Goal: Task Accomplishment & Management: Use online tool/utility

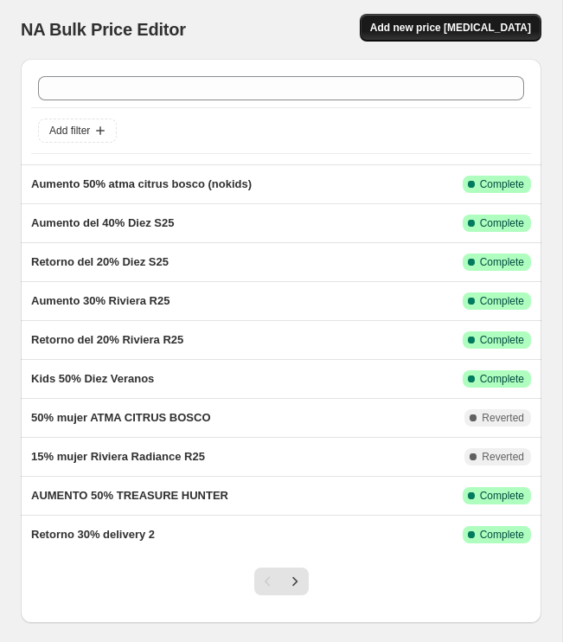
click at [485, 20] on button "Add new price [MEDICAL_DATA]" at bounding box center [451, 28] width 182 height 28
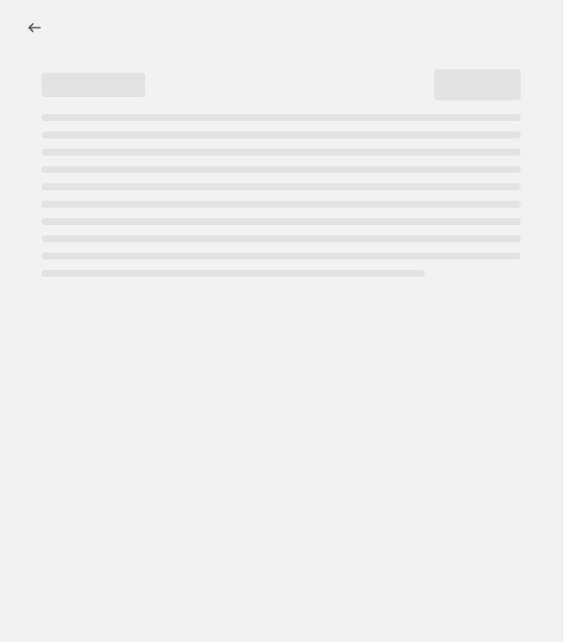
select select "percentage"
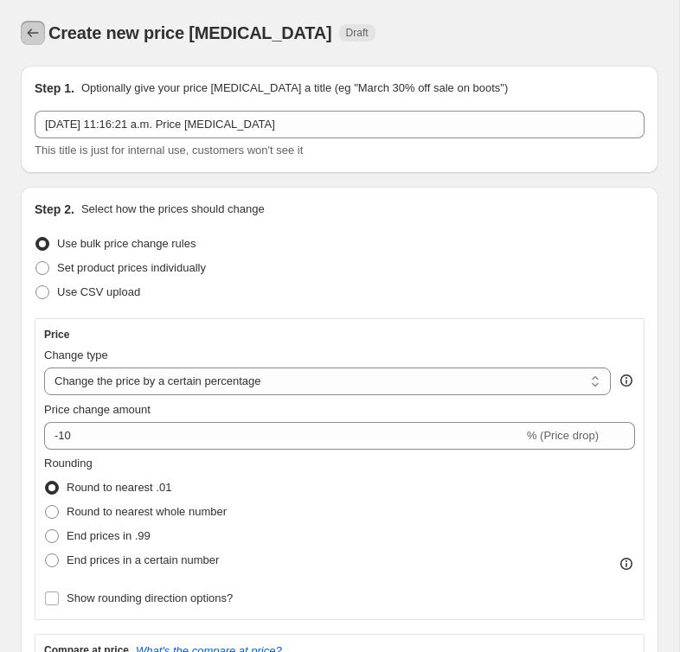
click at [32, 32] on icon "Price change jobs" at bounding box center [32, 32] width 17 height 17
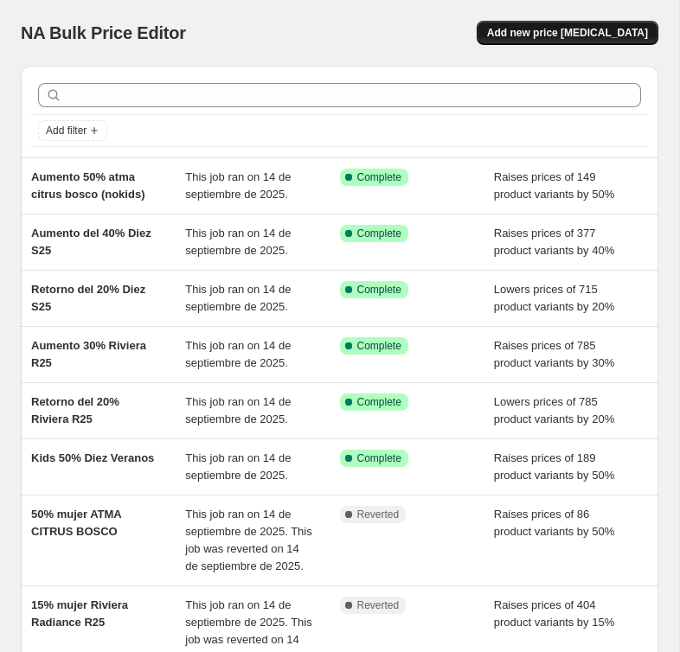
click at [558, 38] on span "Add new price [MEDICAL_DATA]" at bounding box center [567, 33] width 161 height 14
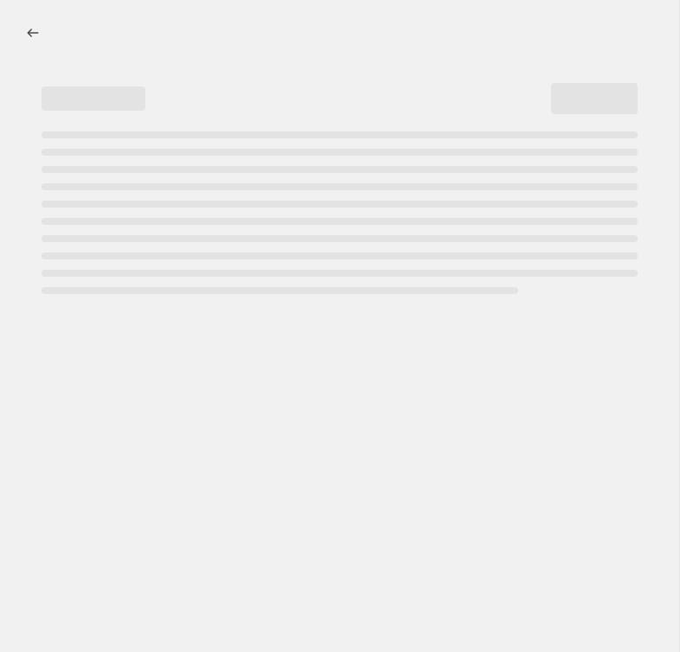
select select "percentage"
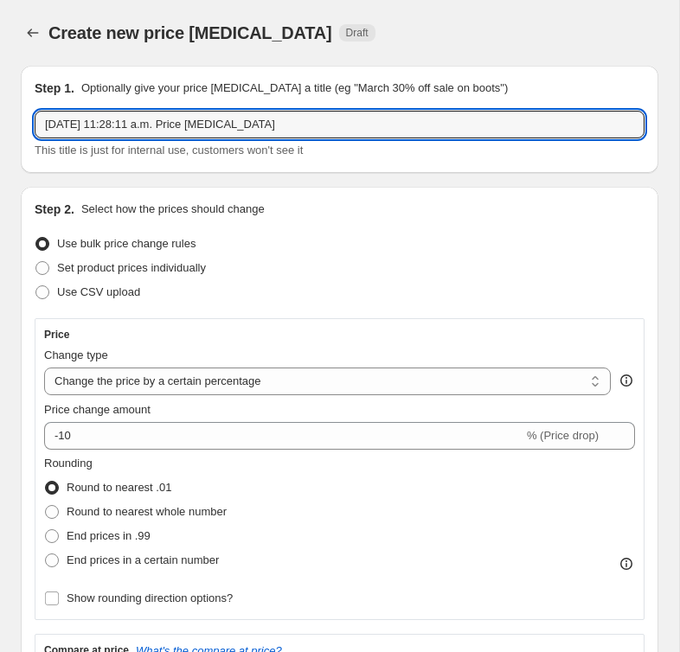
drag, startPoint x: 327, startPoint y: 123, endPoint x: 82, endPoint y: 106, distance: 245.3
click at [82, 106] on div "Step 1. Optionally give your price [MEDICAL_DATA] a title (eg "March 30% off sa…" at bounding box center [340, 120] width 610 height 80
type input "E"
type input "A"
click at [197, 113] on input "aumento 15%" at bounding box center [340, 125] width 610 height 28
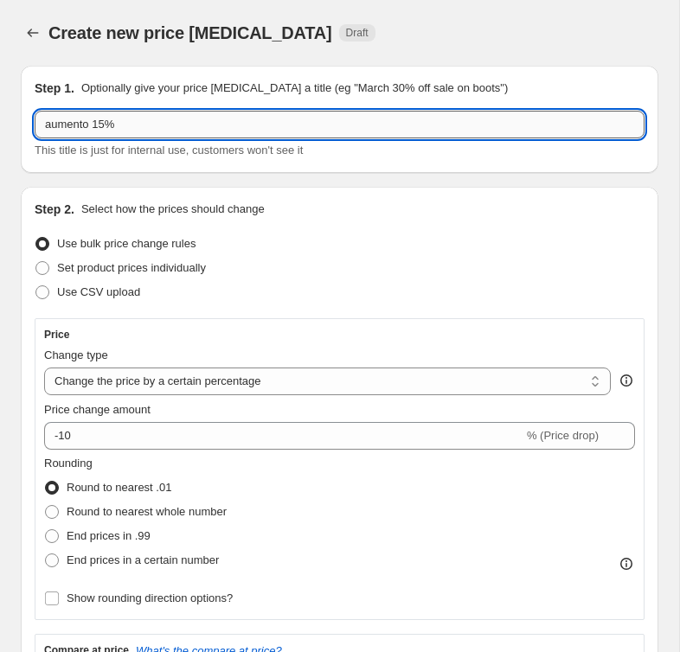
click at [198, 118] on input "aumento 15%" at bounding box center [340, 125] width 610 height 28
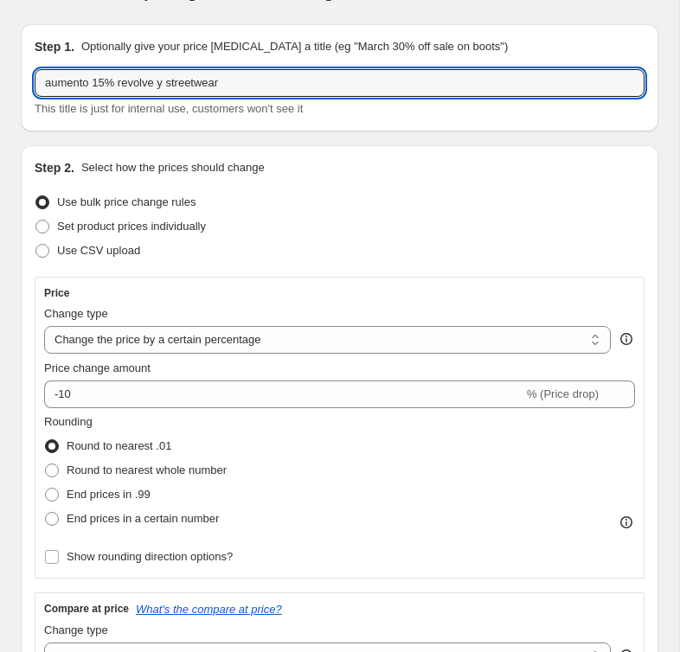
scroll to position [45, 0]
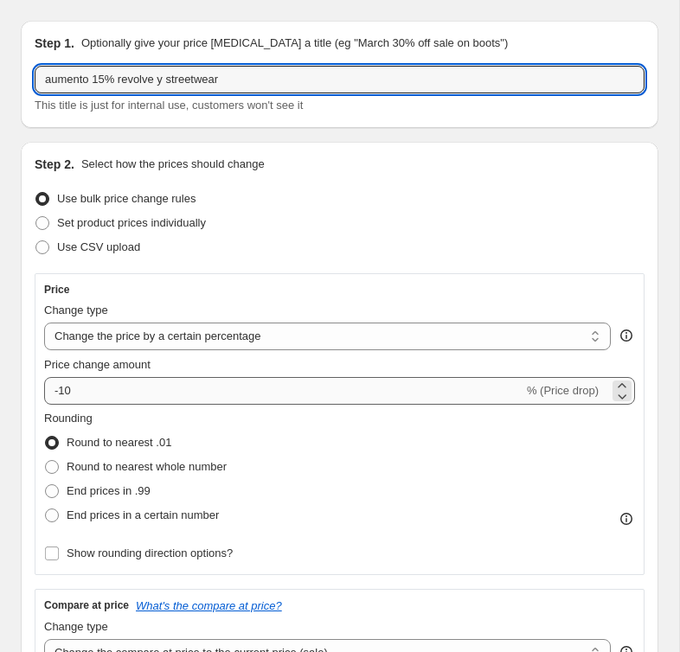
type input "aumento 15% revolve y streetwear"
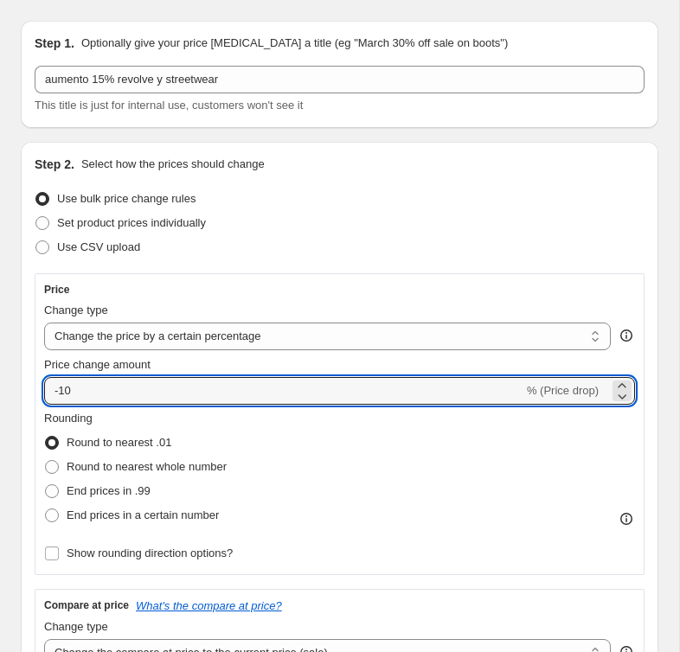
drag, startPoint x: 63, startPoint y: 393, endPoint x: 7, endPoint y: 381, distance: 57.3
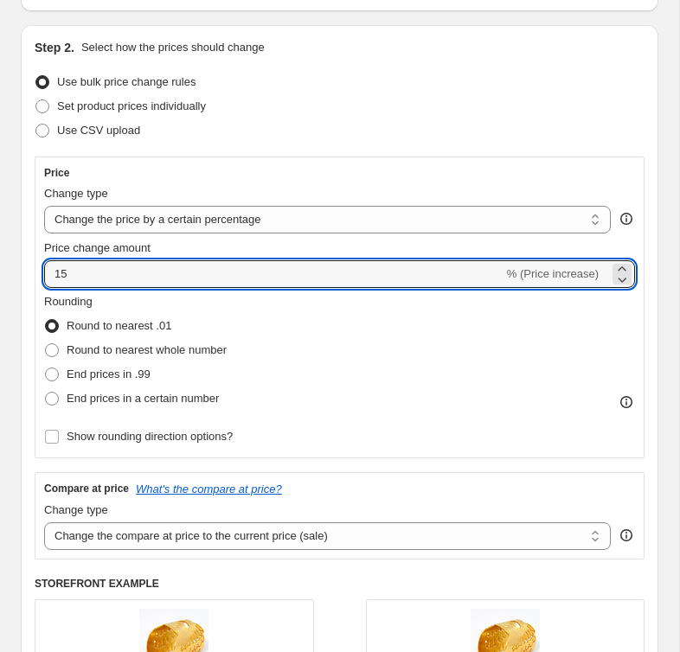
scroll to position [176, 0]
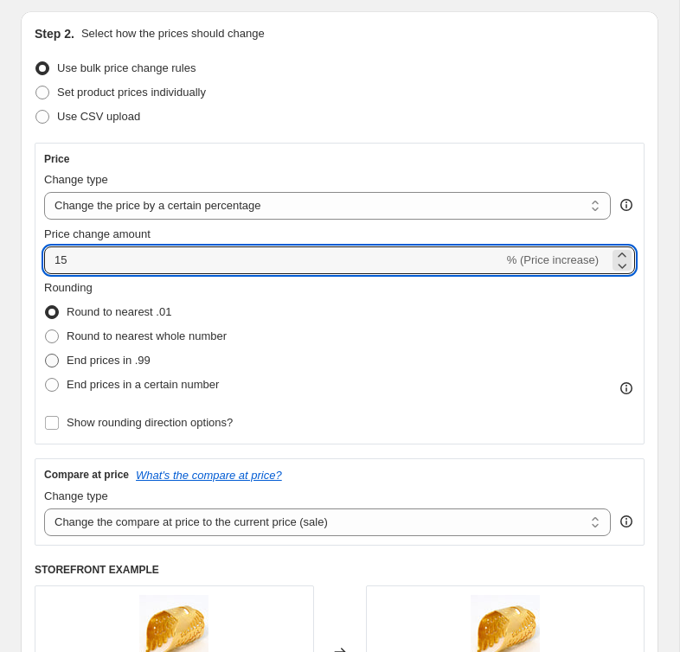
type input "15"
click at [86, 361] on span "End prices in .99" at bounding box center [109, 360] width 84 height 13
click at [46, 355] on input "End prices in .99" at bounding box center [45, 354] width 1 height 1
radio input "true"
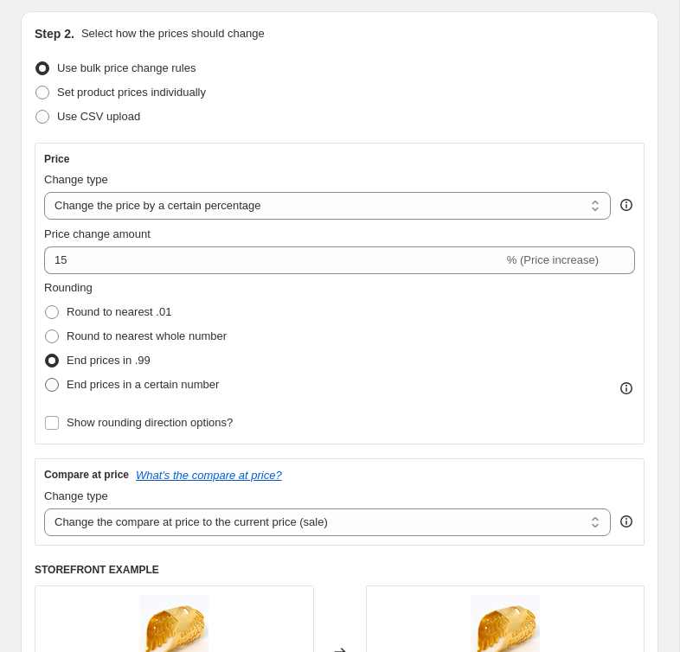
click at [106, 381] on span "End prices in a certain number" at bounding box center [143, 384] width 152 height 13
click at [46, 379] on input "End prices in a certain number" at bounding box center [45, 378] width 1 height 1
radio input "true"
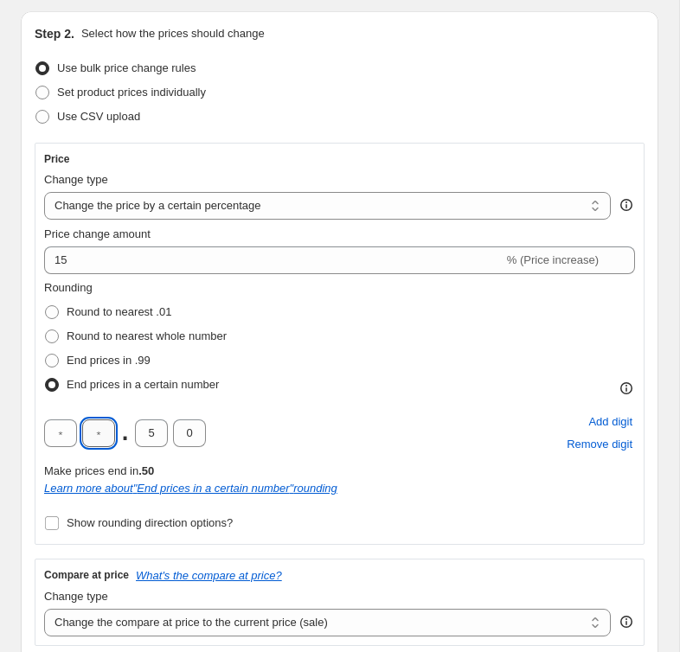
click at [99, 435] on input "text" at bounding box center [98, 434] width 33 height 28
type input "0"
drag, startPoint x: 161, startPoint y: 433, endPoint x: 146, endPoint y: 433, distance: 14.7
click at [146, 433] on input "5" at bounding box center [151, 434] width 33 height 28
type input "0"
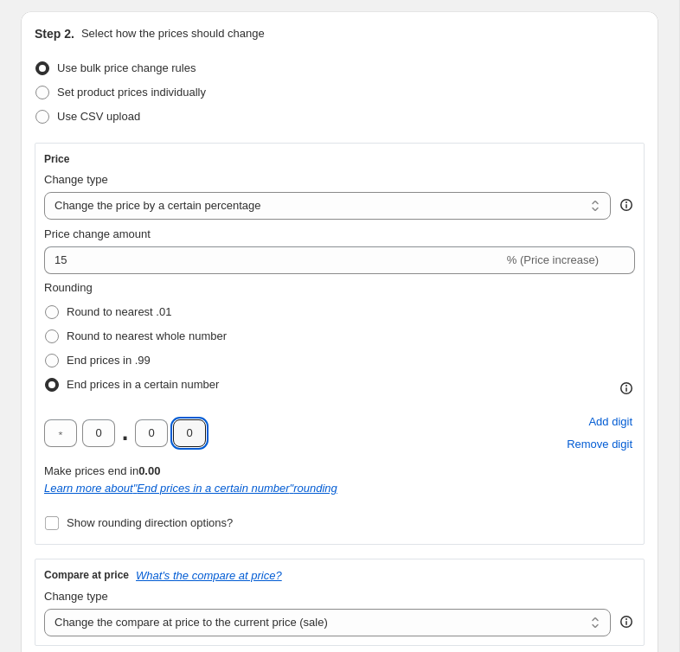
click at [267, 412] on div "0 . 0 0 Add digit Remove digit" at bounding box center [339, 433] width 591 height 45
click at [230, 405] on div "Rounding Round to nearest .01 Round to nearest whole number End prices in .99 E…" at bounding box center [339, 407] width 591 height 256
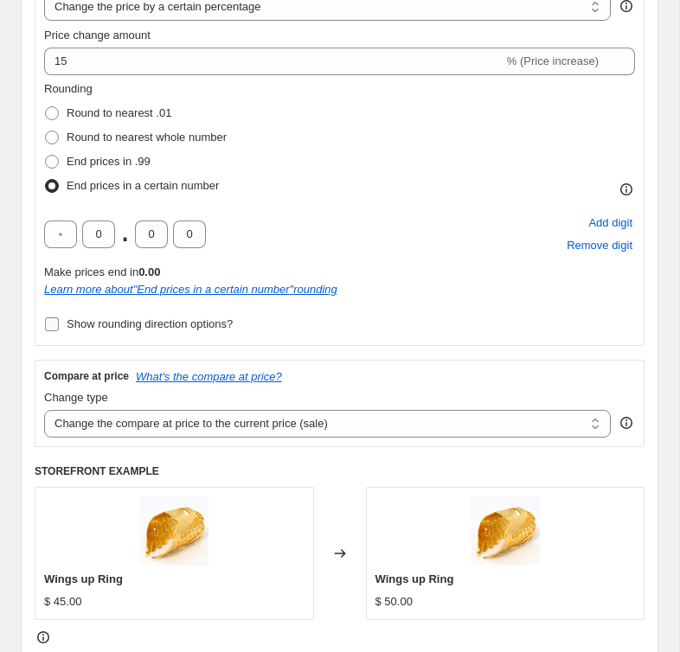
scroll to position [381, 0]
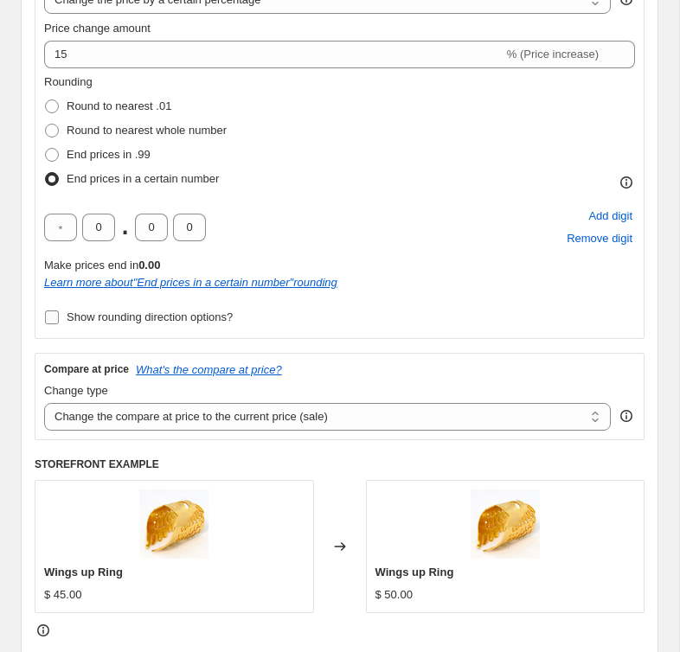
click at [119, 312] on span "Show rounding direction options?" at bounding box center [150, 317] width 166 height 13
click at [59, 312] on input "Show rounding direction options?" at bounding box center [52, 318] width 14 height 14
checkbox input "true"
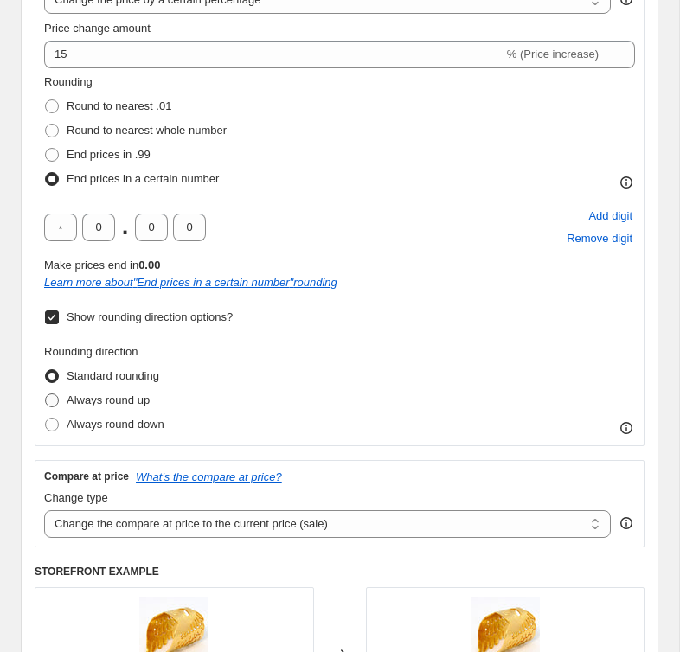
click at [110, 404] on span "Always round up" at bounding box center [108, 400] width 83 height 13
click at [46, 394] on input "Always round up" at bounding box center [45, 394] width 1 height 1
radio input "true"
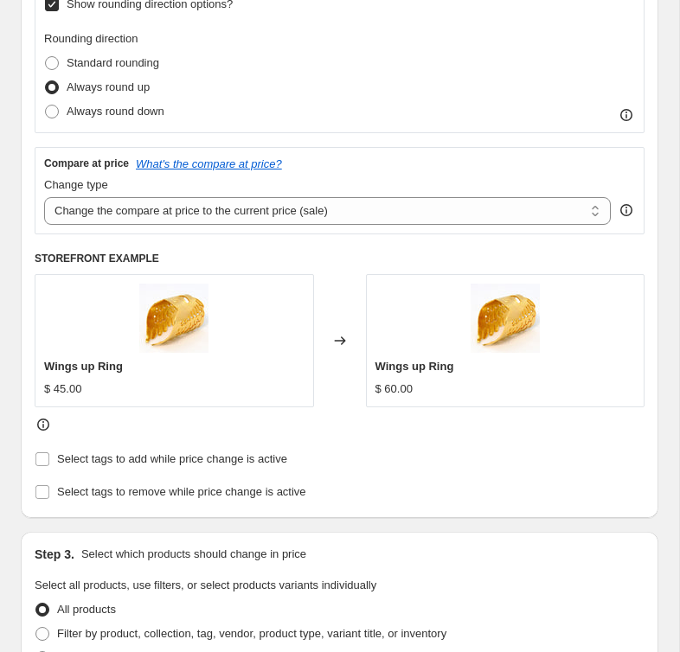
scroll to position [809, 0]
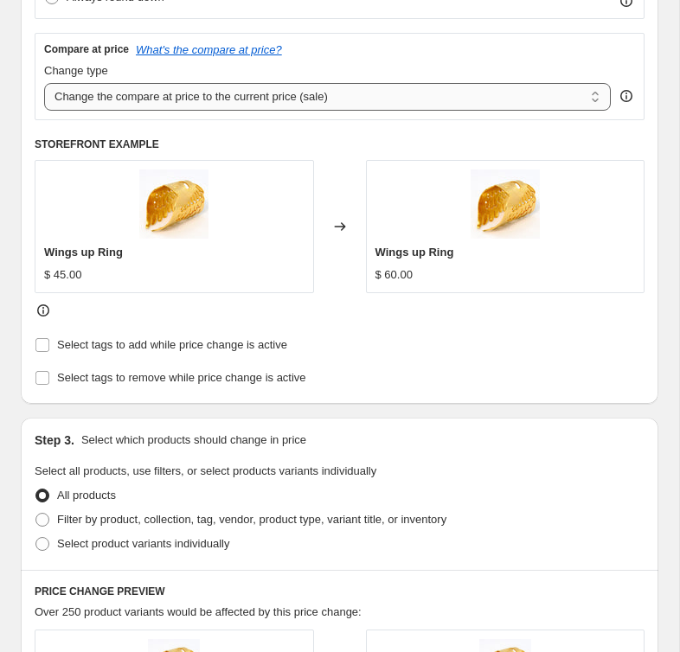
click at [132, 99] on select "Change the compare at price to the current price (sale) Change the compare at p…" at bounding box center [327, 97] width 567 height 28
select select "no_change"
click at [44, 83] on select "Change the compare at price to the current price (sale) Change the compare at p…" at bounding box center [327, 97] width 567 height 28
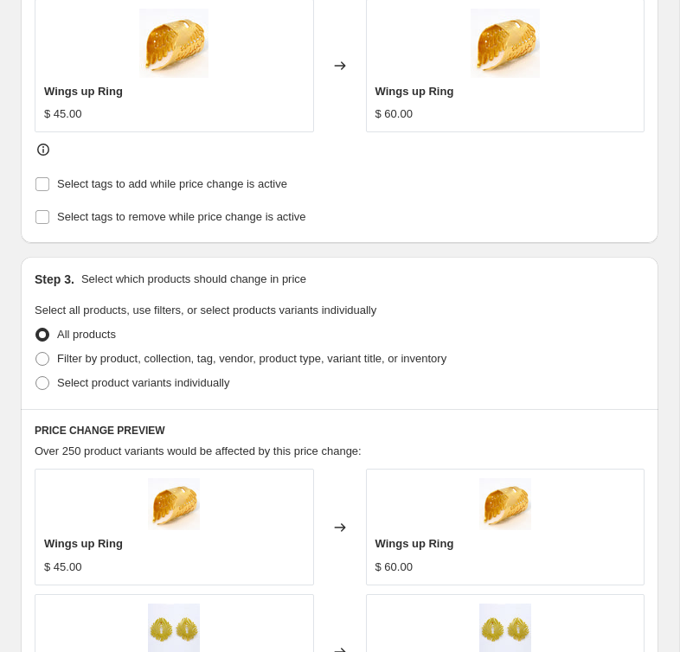
scroll to position [971, 0]
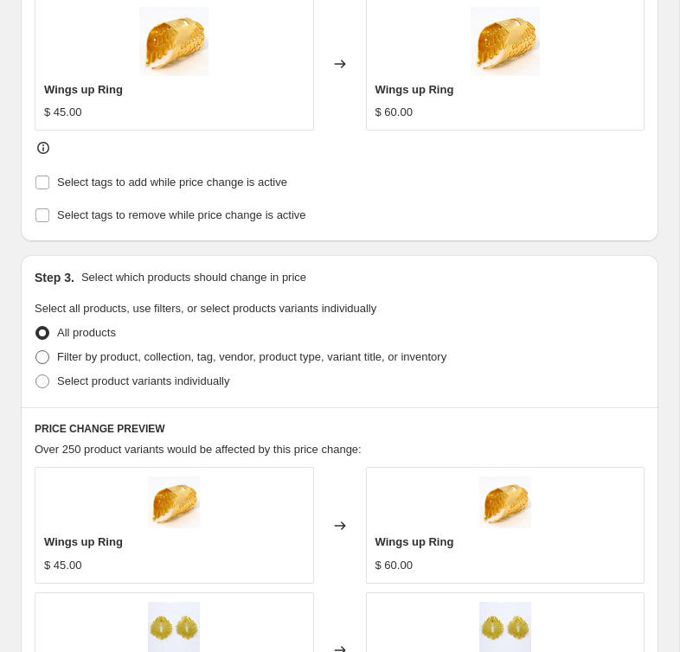
click at [151, 349] on span "Filter by product, collection, tag, vendor, product type, variant title, or inv…" at bounding box center [251, 357] width 389 height 17
click at [36, 350] on input "Filter by product, collection, tag, vendor, product type, variant title, or inv…" at bounding box center [35, 350] width 1 height 1
radio input "true"
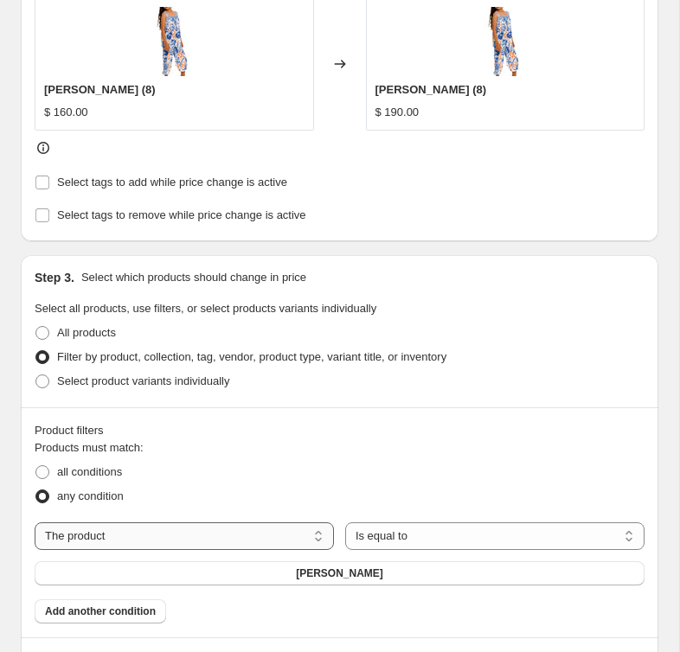
click at [268, 548] on select "The product The product's collection The product's tag The product's vendor The…" at bounding box center [184, 536] width 299 height 28
click at [148, 534] on select "The product The product's collection The product's tag The product's vendor The…" at bounding box center [184, 536] width 299 height 28
select select "tag"
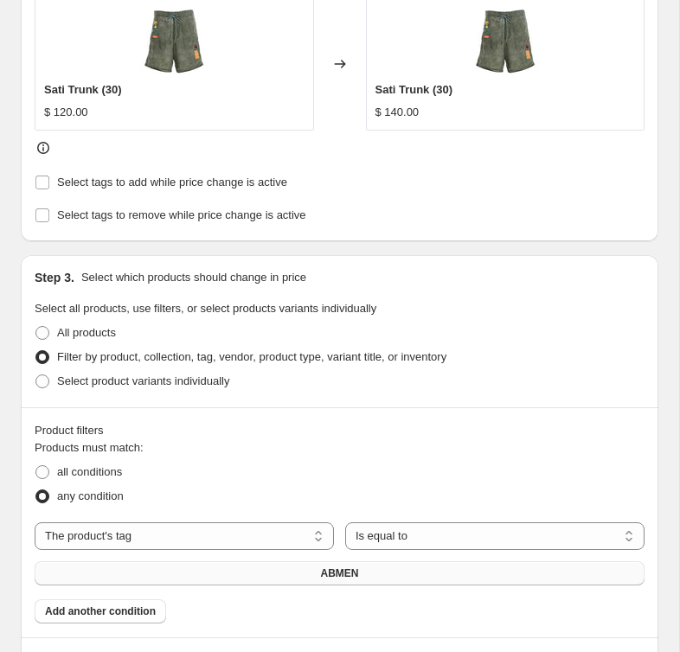
click at [387, 570] on button "ABMEN" at bounding box center [340, 573] width 610 height 24
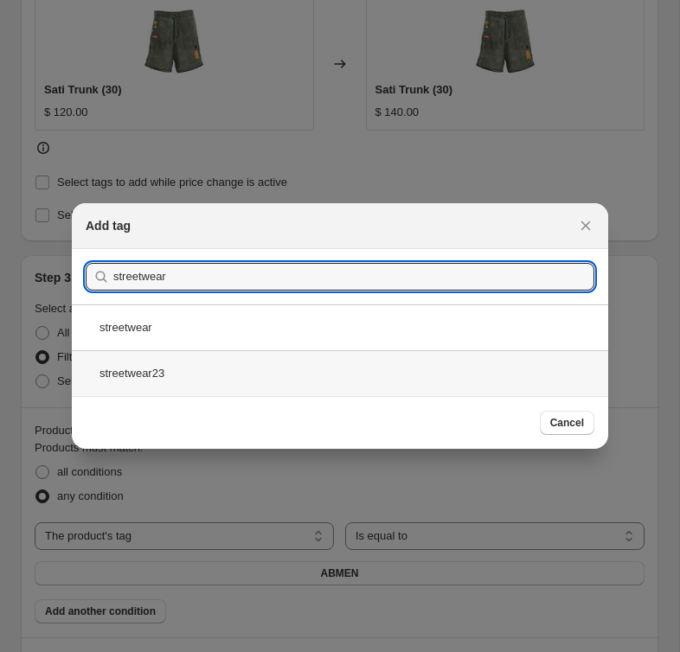
type input "streetwear"
click at [202, 351] on div "streetwear23" at bounding box center [340, 373] width 536 height 46
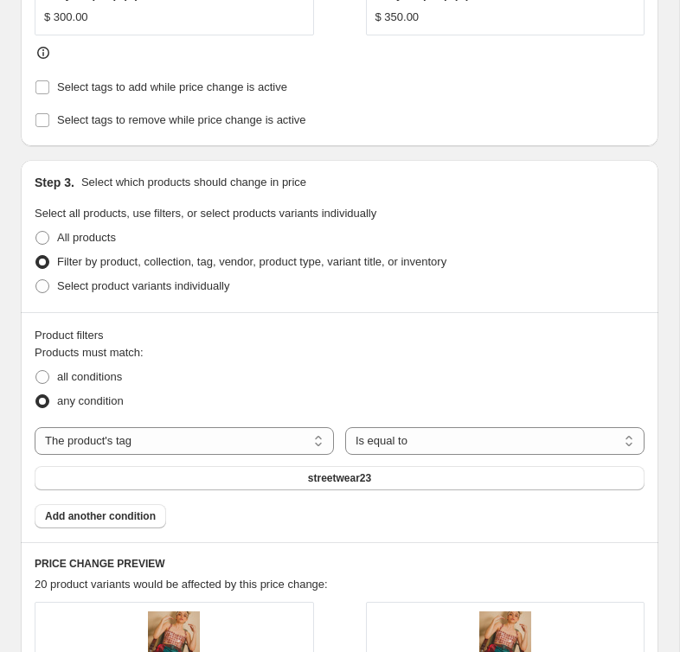
scroll to position [1100, 0]
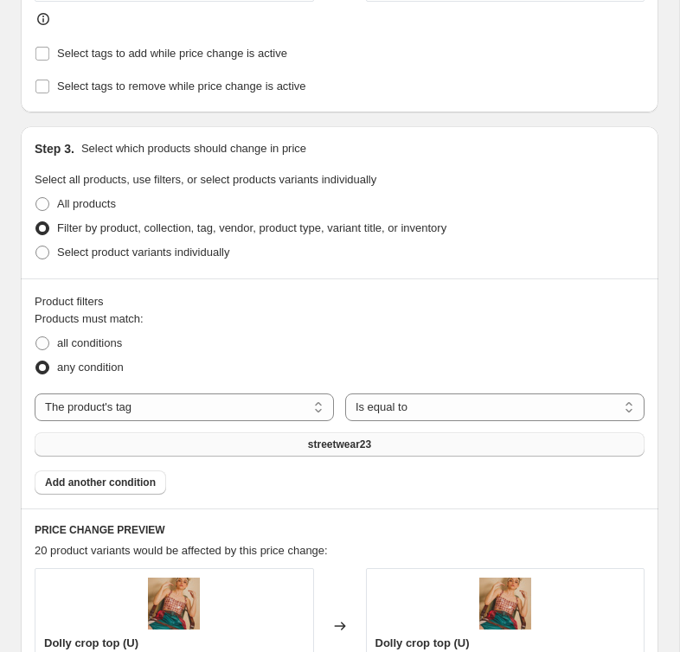
click at [319, 437] on button "streetwear23" at bounding box center [340, 444] width 610 height 24
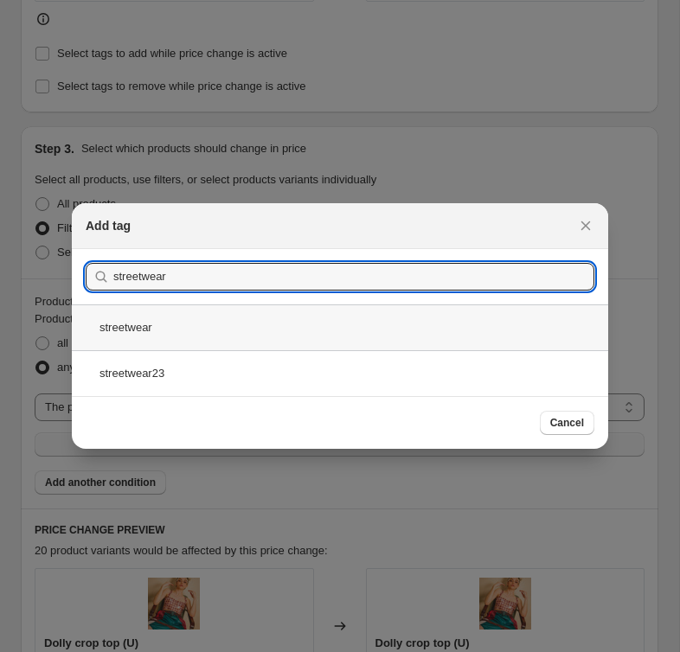
type input "streetwear"
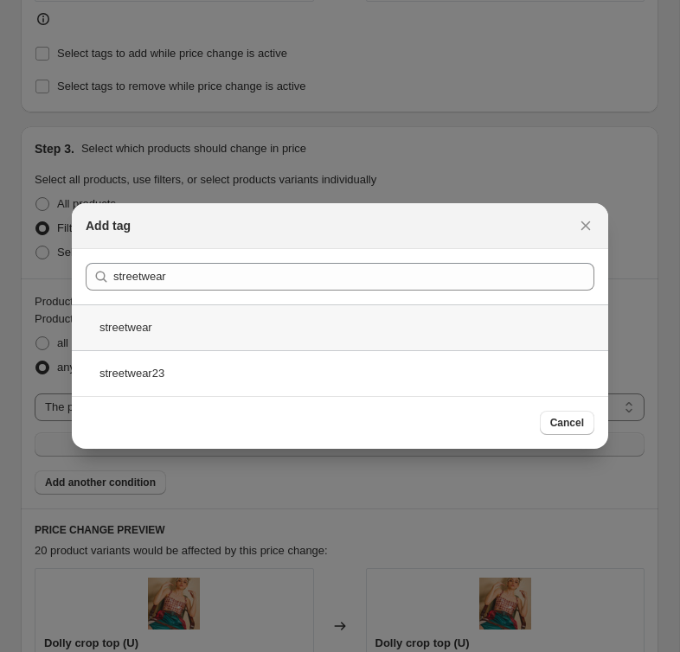
click at [253, 318] on div "streetwear" at bounding box center [340, 327] width 536 height 46
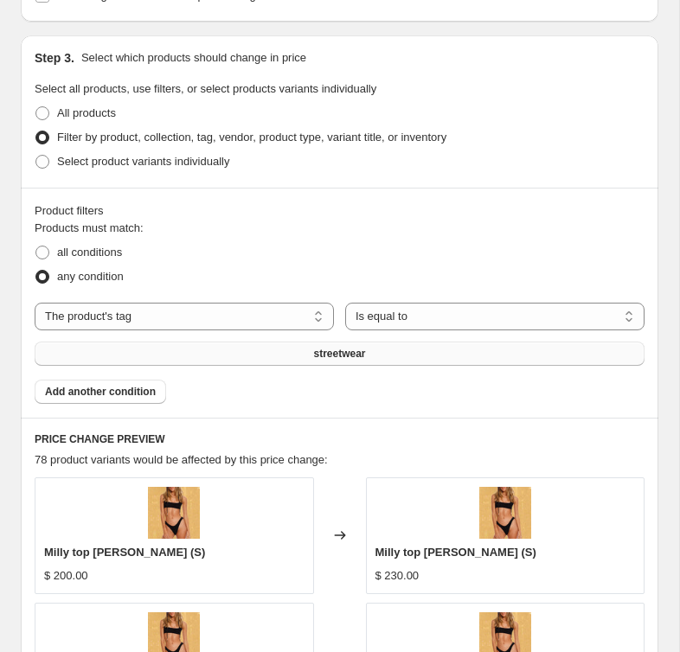
scroll to position [1198, 0]
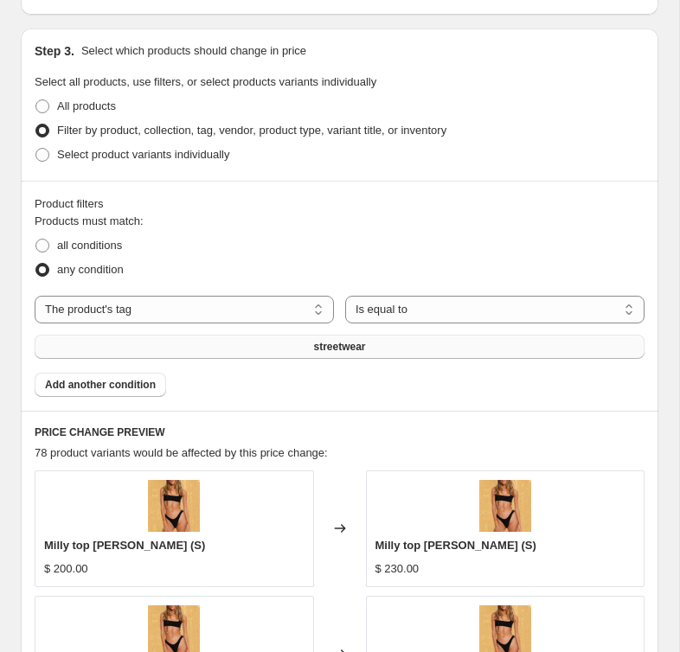
click at [348, 349] on span "streetwear" at bounding box center [339, 347] width 52 height 14
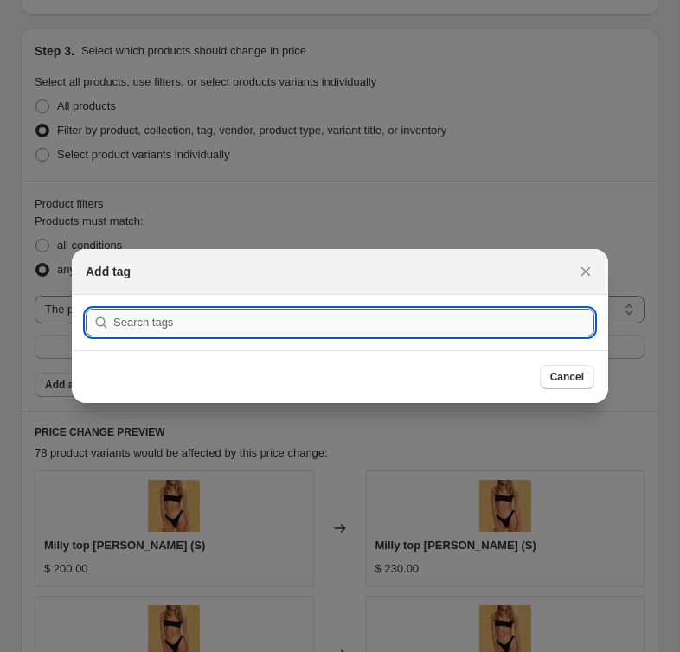
click at [325, 323] on input ":r2n:" at bounding box center [353, 323] width 481 height 28
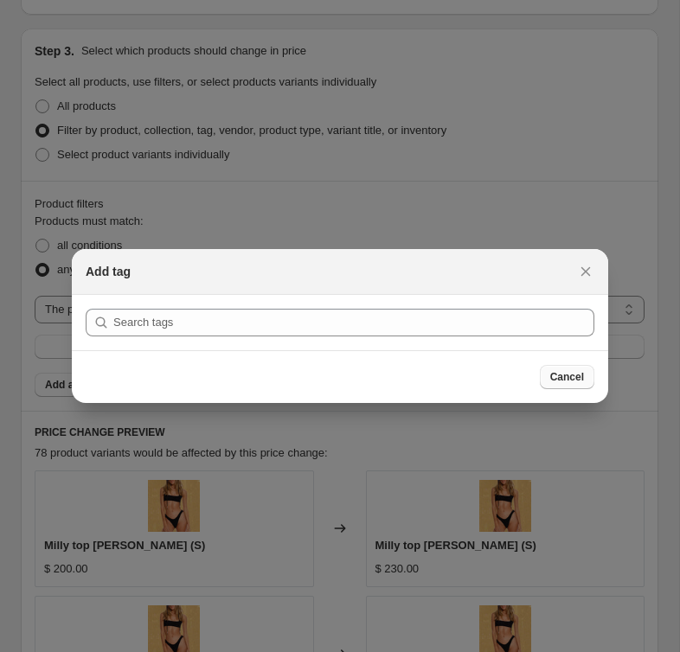
click at [556, 378] on span "Cancel" at bounding box center [567, 377] width 34 height 14
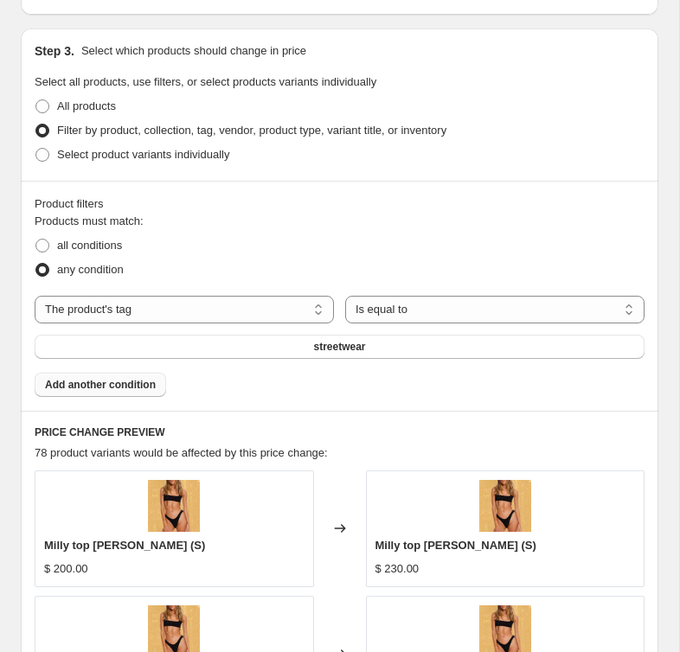
click at [152, 381] on span "Add another condition" at bounding box center [100, 385] width 111 height 14
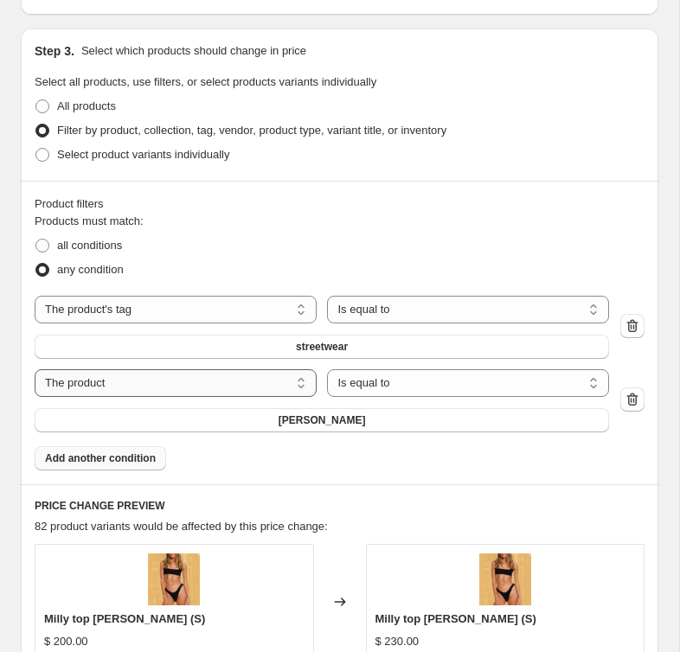
click at [126, 388] on select "The product The product's collection The product's tag The product's vendor The…" at bounding box center [176, 383] width 282 height 28
select select "tag"
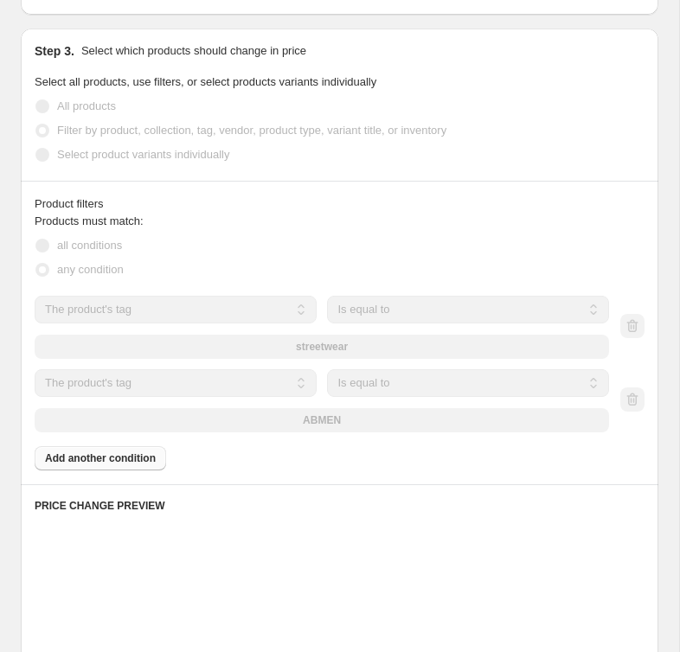
click at [344, 414] on div "ABMEN" at bounding box center [322, 420] width 574 height 24
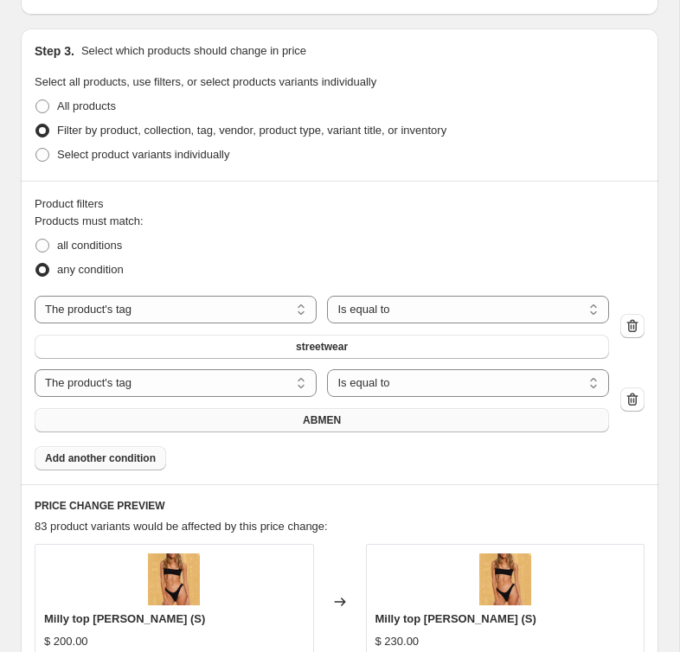
click at [334, 422] on span "ABMEN" at bounding box center [322, 420] width 38 height 14
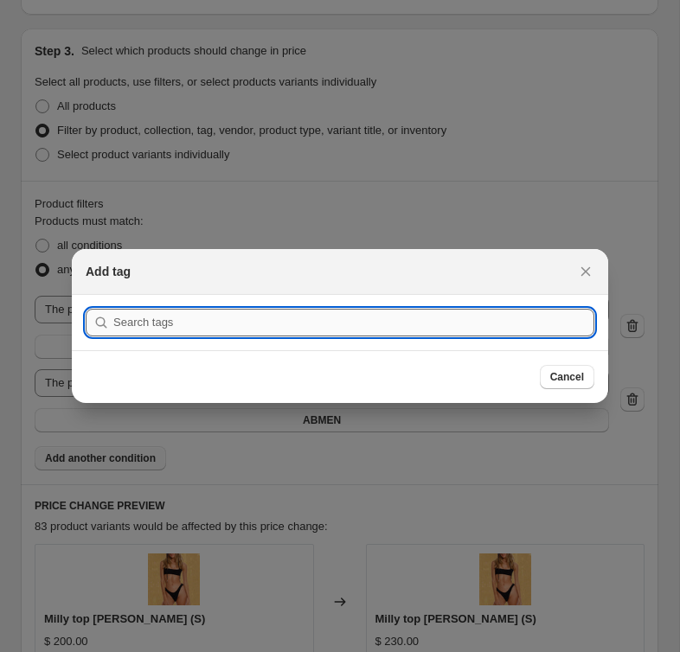
click at [295, 318] on input ":r31:" at bounding box center [353, 323] width 481 height 28
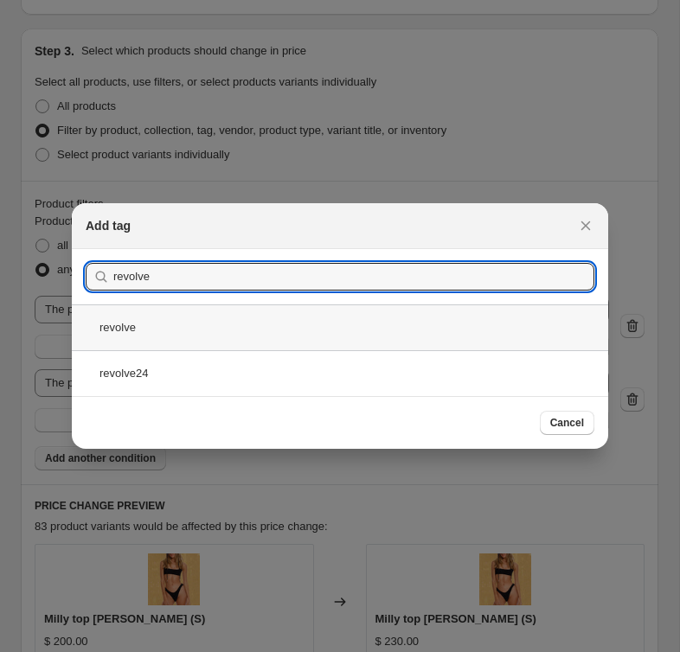
type input "revolve"
click at [225, 341] on div "revolve" at bounding box center [340, 327] width 536 height 46
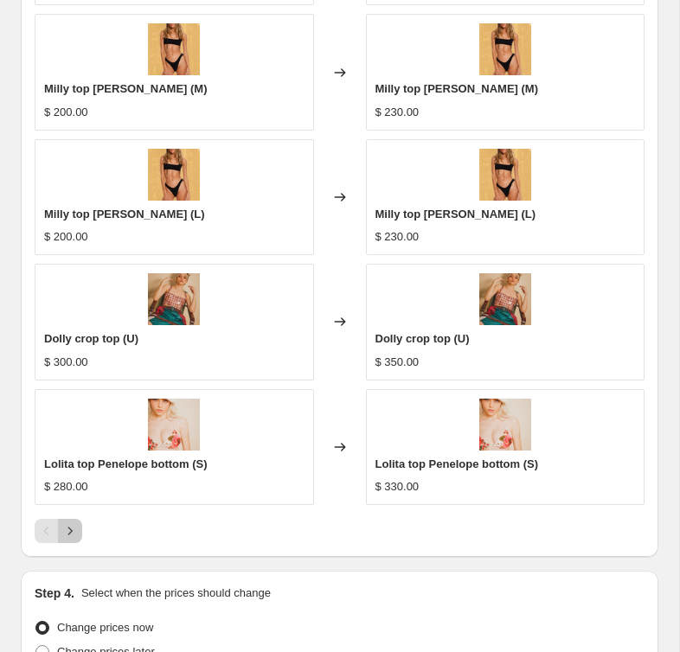
click at [77, 530] on icon "Next" at bounding box center [69, 530] width 17 height 17
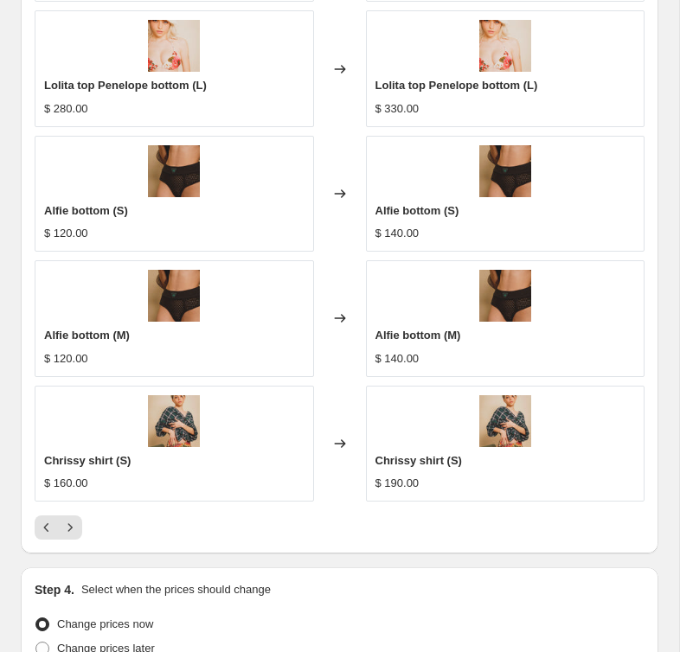
scroll to position [1864, 0]
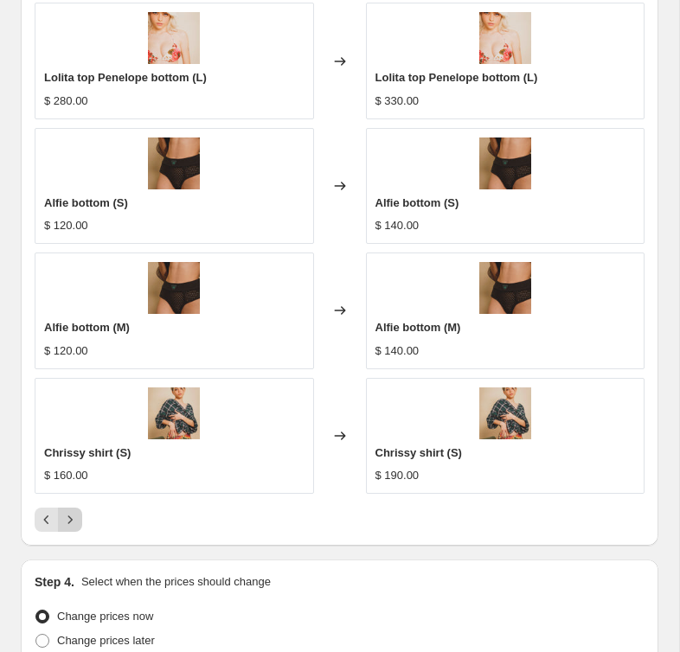
click at [74, 520] on icon "Next" at bounding box center [69, 519] width 17 height 17
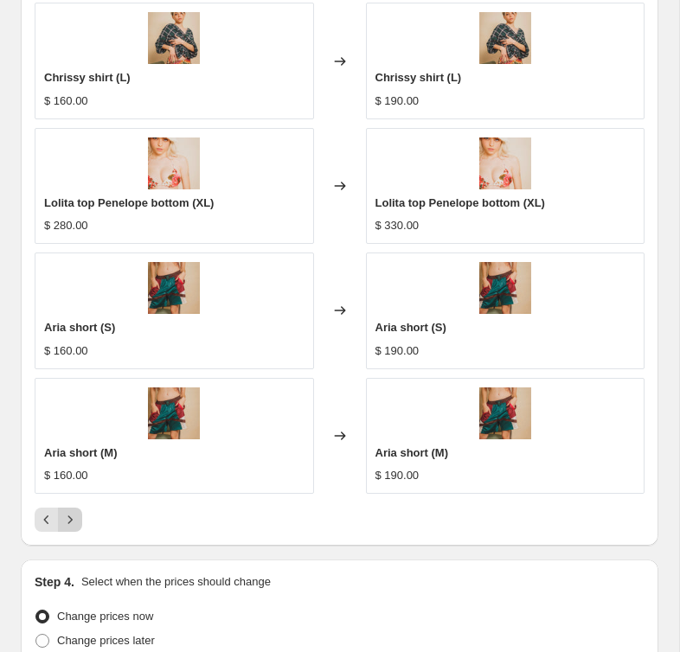
click at [74, 520] on icon "Next" at bounding box center [69, 519] width 17 height 17
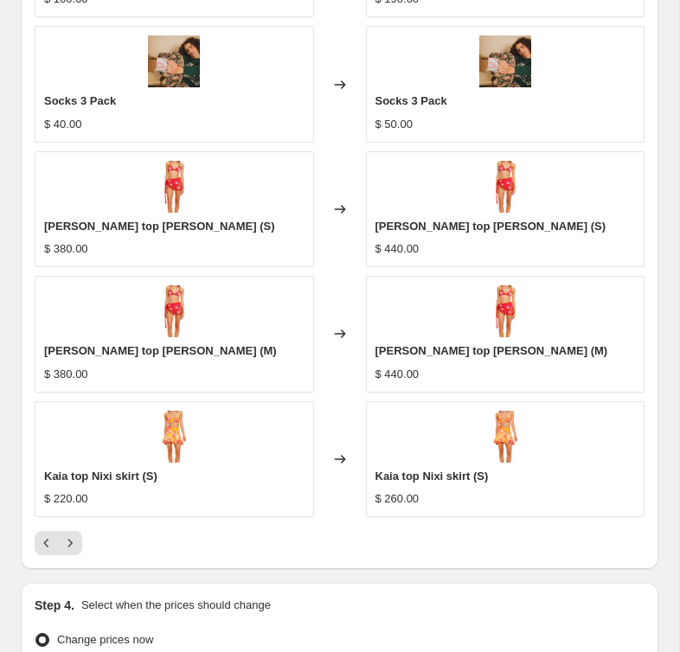
scroll to position [1842, 0]
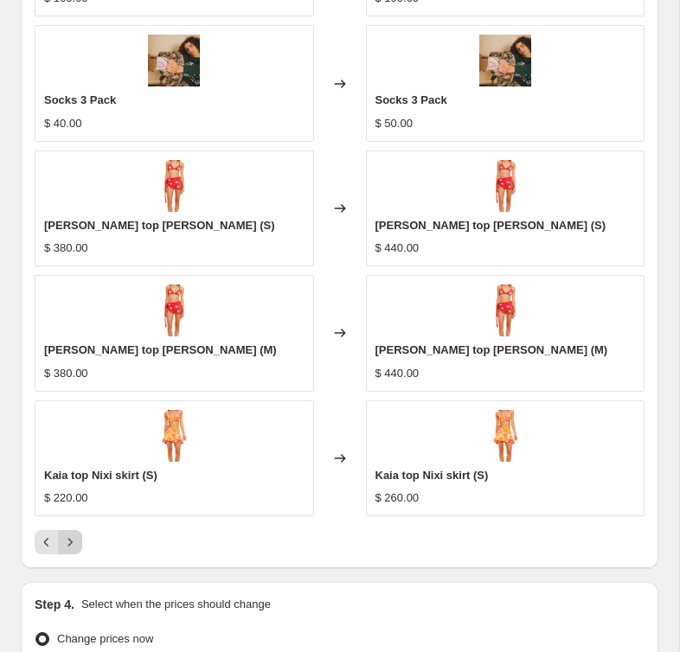
click at [67, 537] on icon "Next" at bounding box center [69, 542] width 17 height 17
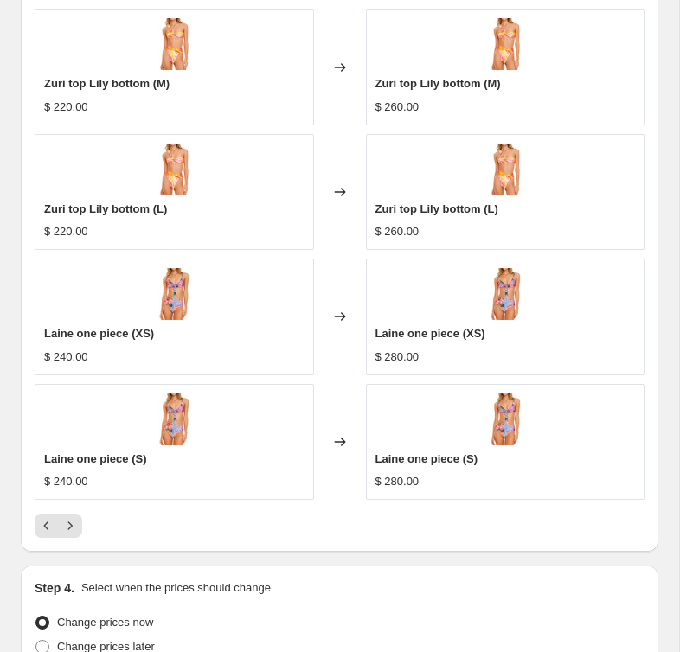
scroll to position [1870, 0]
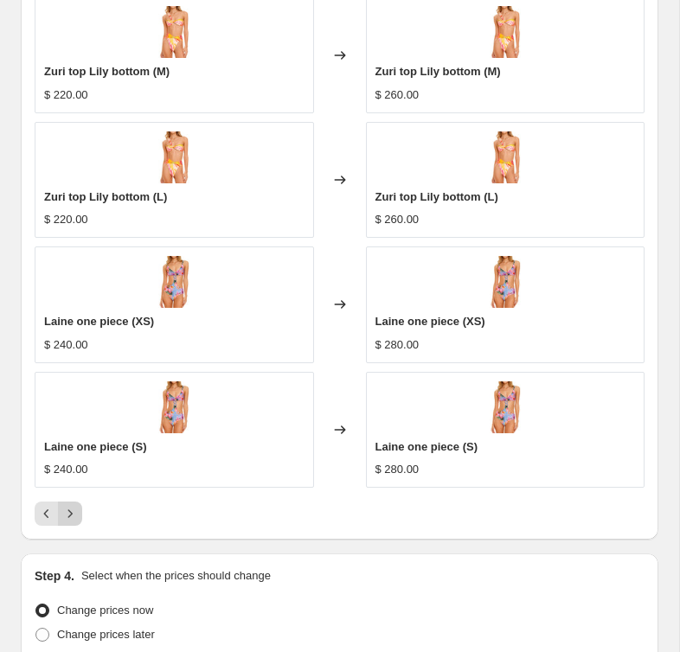
click at [77, 514] on icon "Next" at bounding box center [69, 513] width 17 height 17
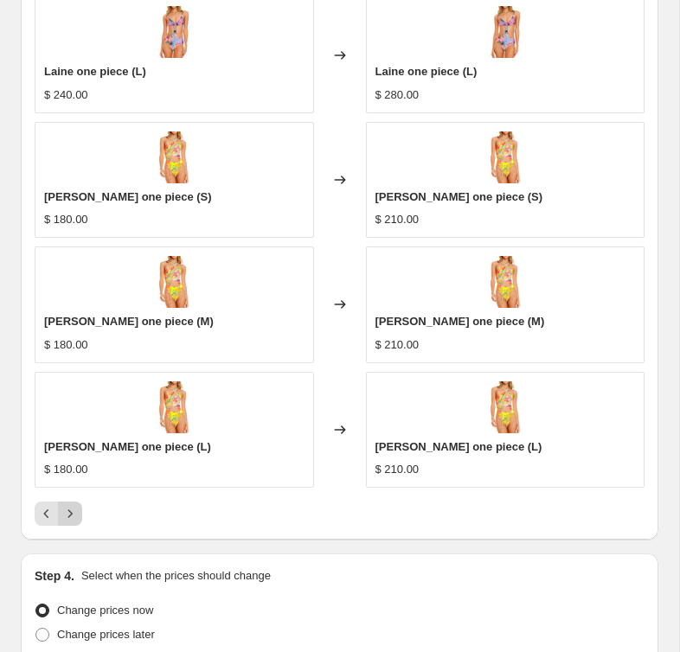
click at [77, 514] on icon "Next" at bounding box center [69, 513] width 17 height 17
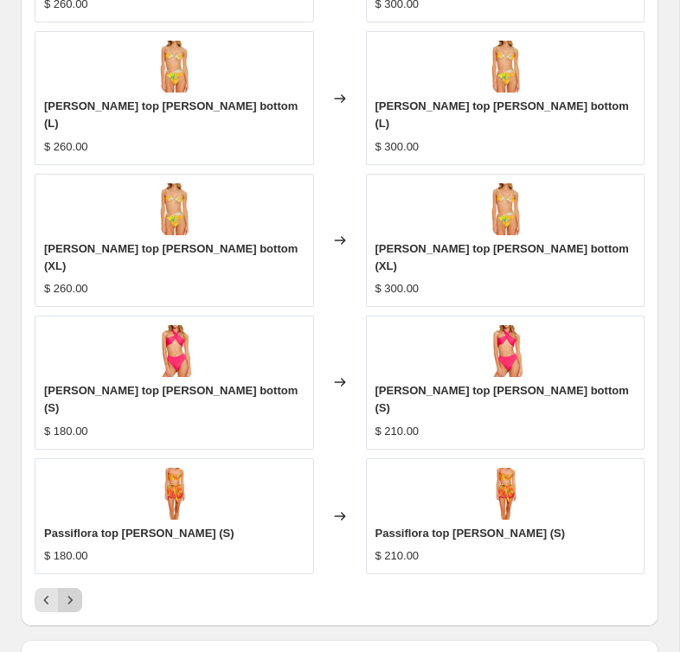
click at [78, 592] on icon "Next" at bounding box center [69, 600] width 17 height 17
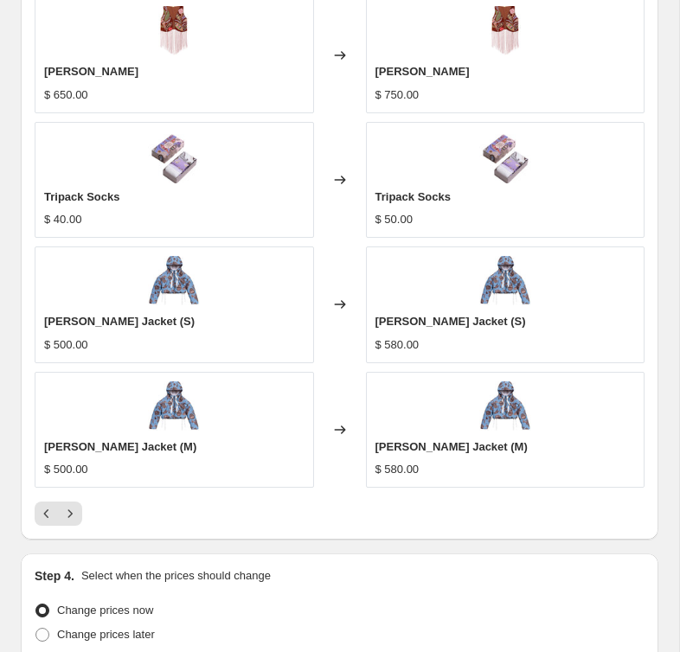
scroll to position [1848, 0]
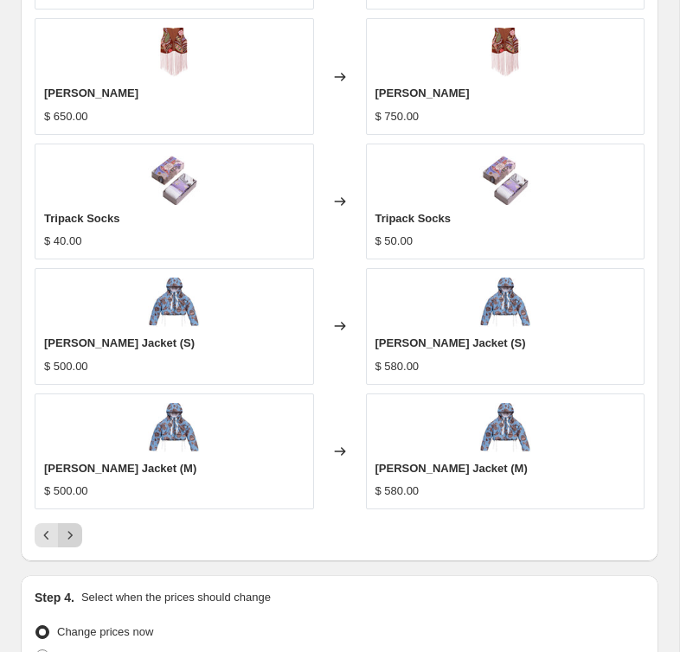
click at [78, 532] on icon "Next" at bounding box center [69, 535] width 17 height 17
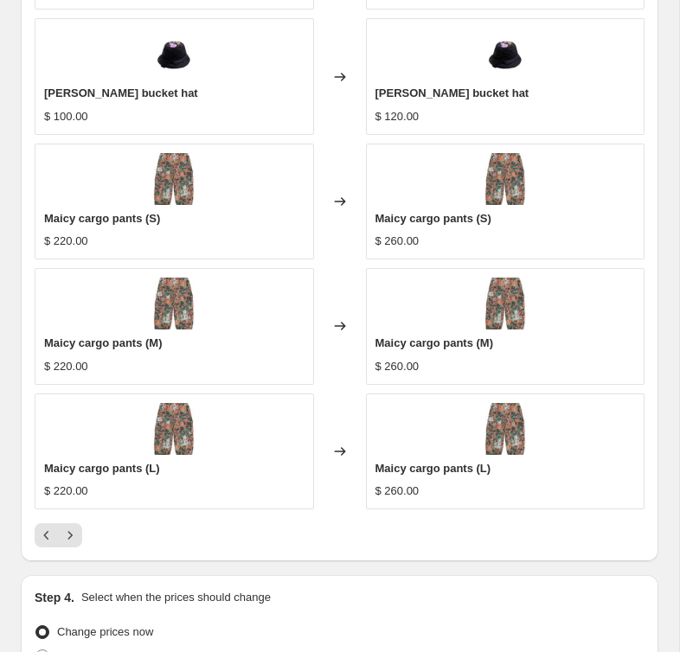
click at [83, 528] on div at bounding box center [340, 535] width 610 height 24
click at [75, 532] on icon "Next" at bounding box center [69, 535] width 17 height 17
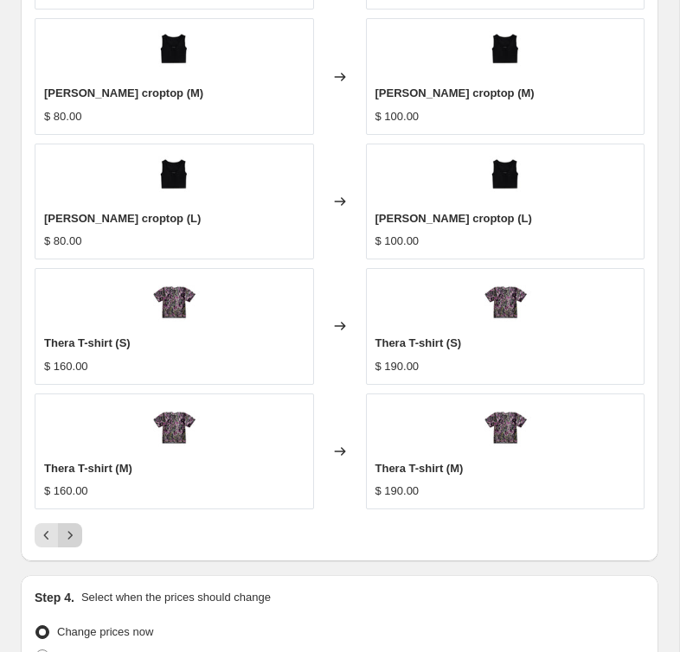
click at [75, 532] on icon "Next" at bounding box center [69, 535] width 17 height 17
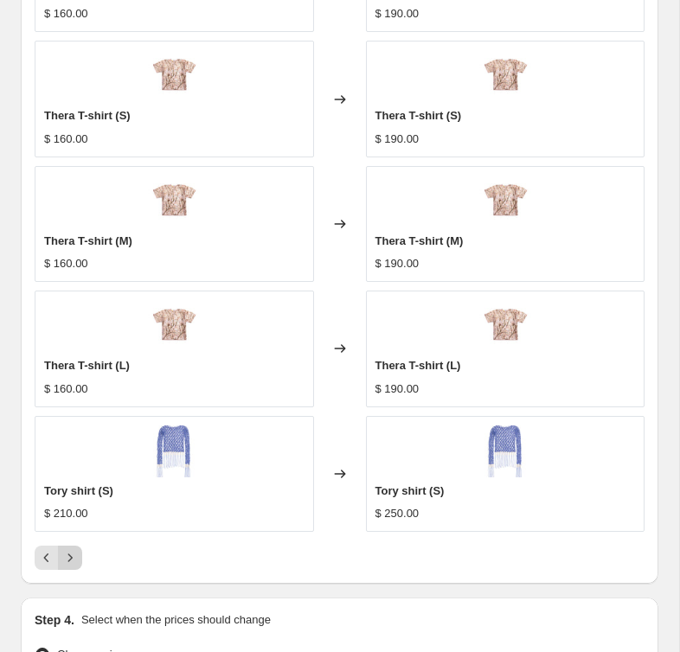
scroll to position [1838, 0]
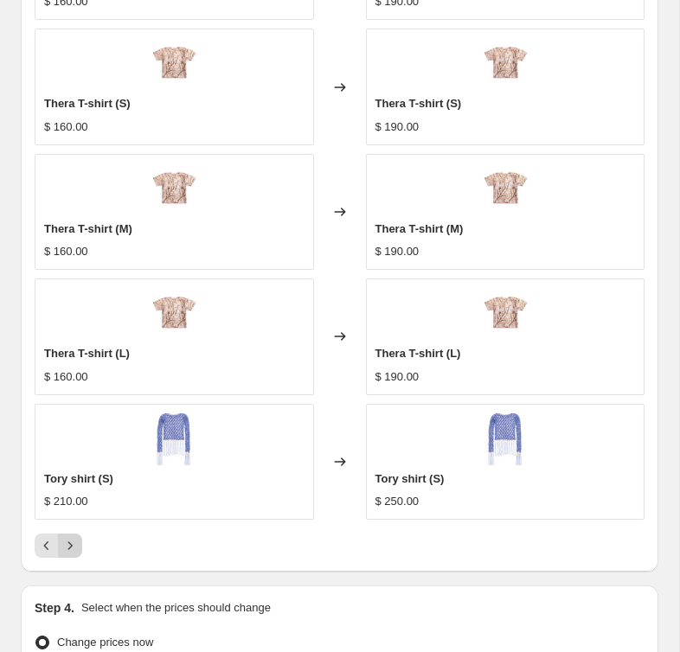
click at [75, 534] on div "Pagination" at bounding box center [70, 546] width 24 height 24
click at [73, 541] on icon "Next" at bounding box center [69, 545] width 17 height 17
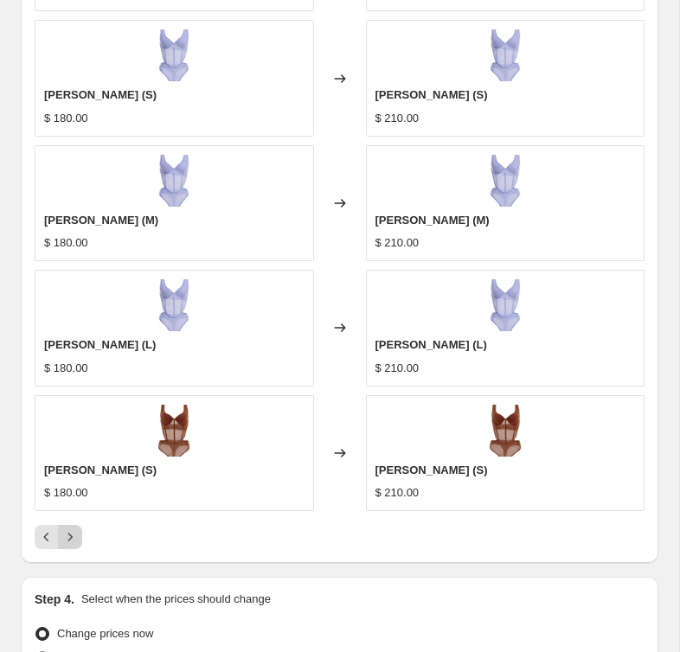
scroll to position [1848, 0]
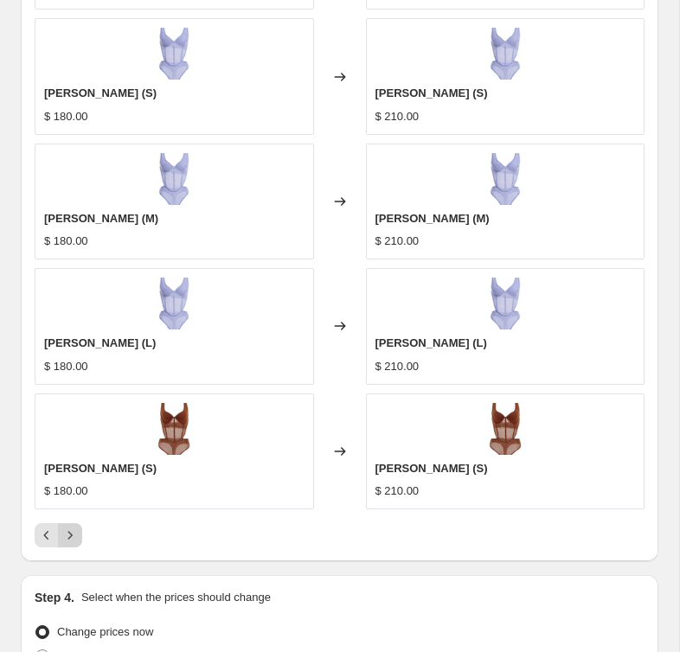
click at [74, 539] on icon "Next" at bounding box center [69, 535] width 17 height 17
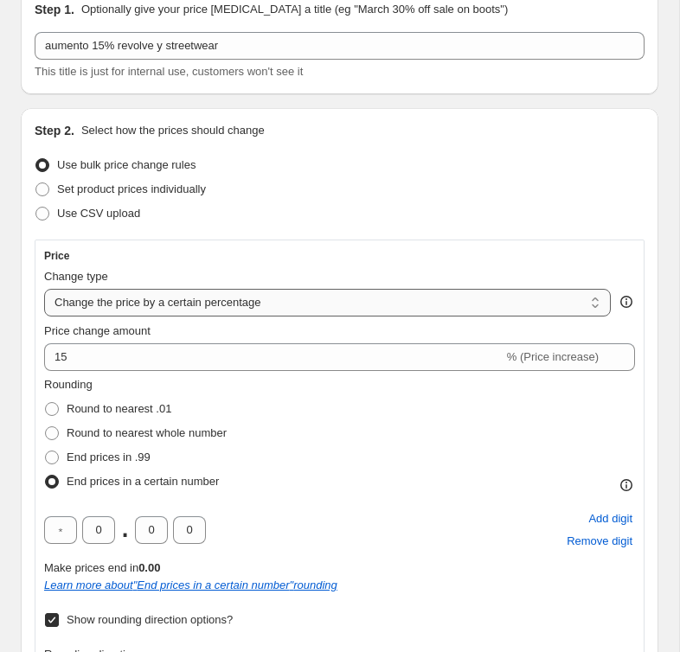
scroll to position [9, 0]
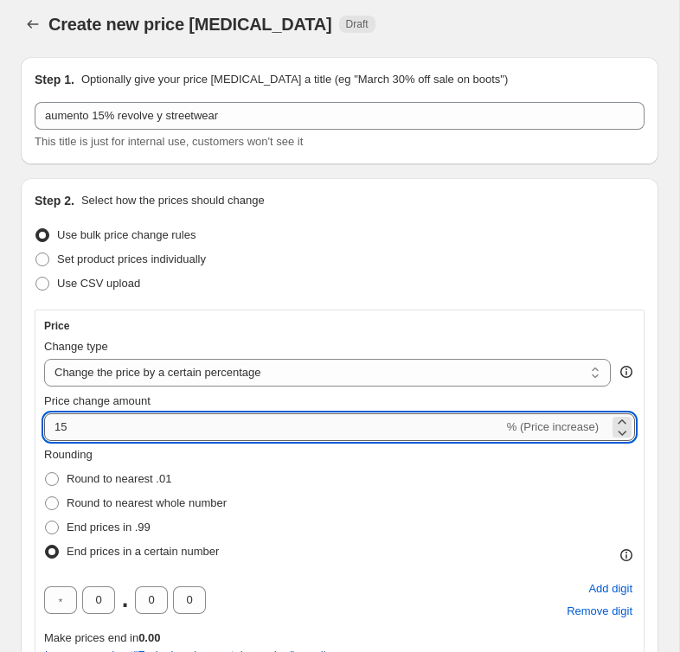
drag, startPoint x: 108, startPoint y: 421, endPoint x: 48, endPoint y: 420, distance: 60.6
click at [48, 421] on input "15" at bounding box center [273, 427] width 459 height 28
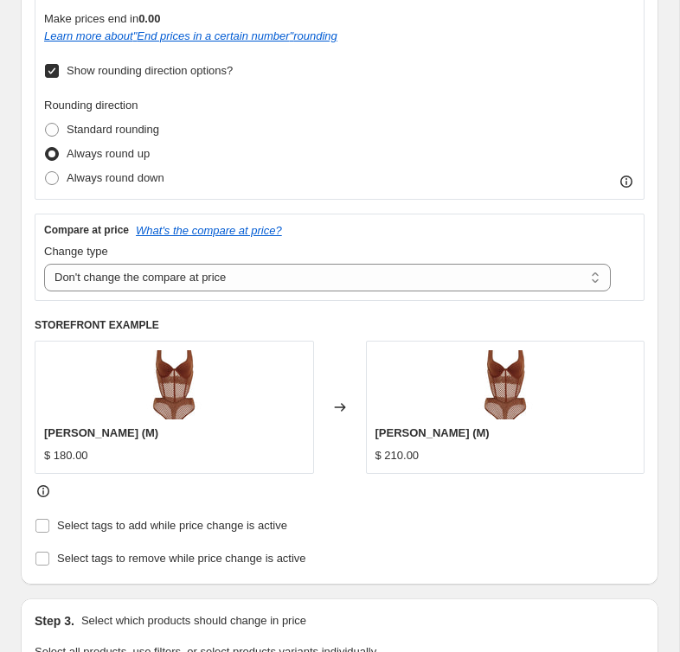
scroll to position [567, 0]
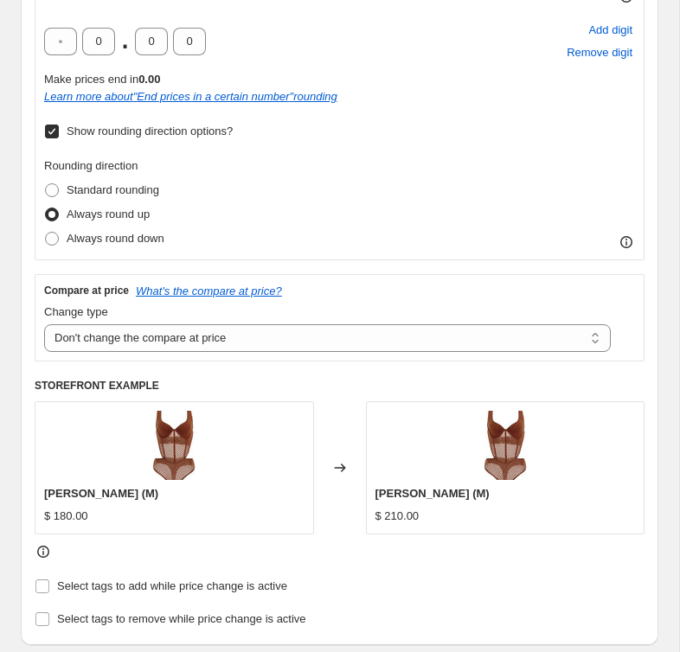
type input "20"
click at [378, 240] on div "Rounding direction Standard rounding Always round up Always round down" at bounding box center [339, 203] width 591 height 93
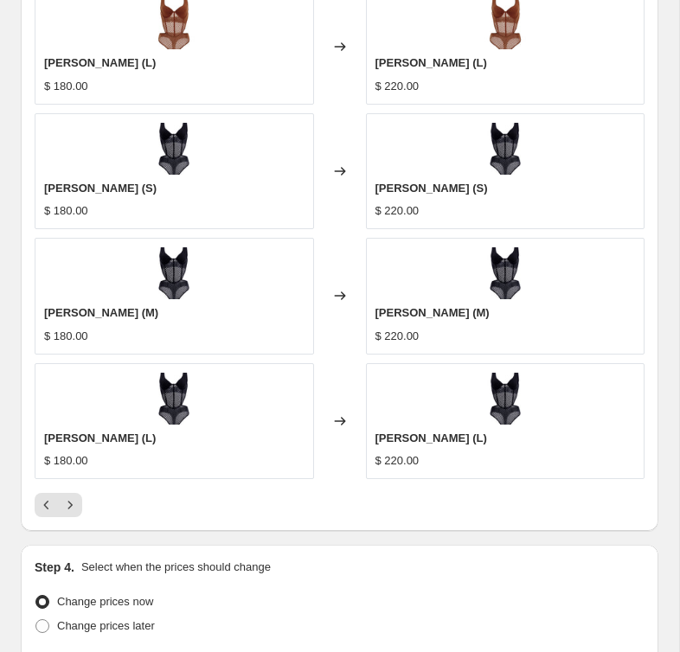
scroll to position [1886, 0]
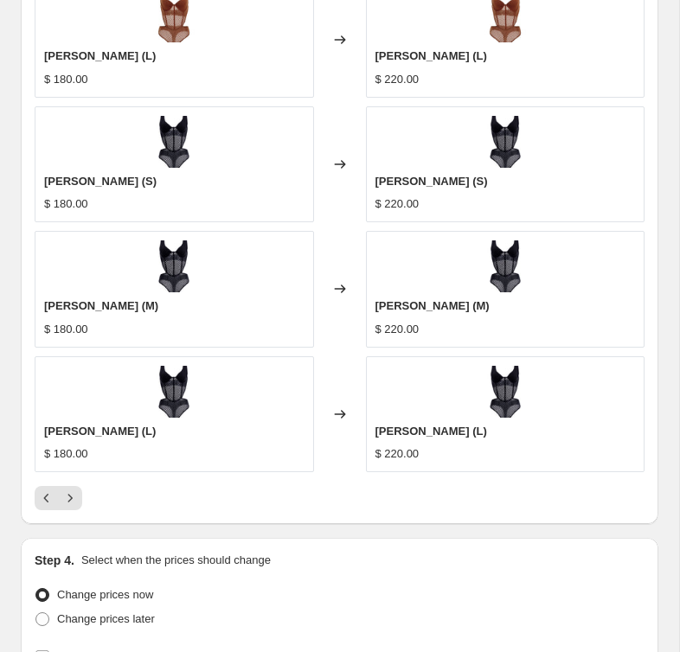
click at [83, 499] on div at bounding box center [340, 498] width 610 height 24
click at [74, 494] on icon "Next" at bounding box center [69, 498] width 17 height 17
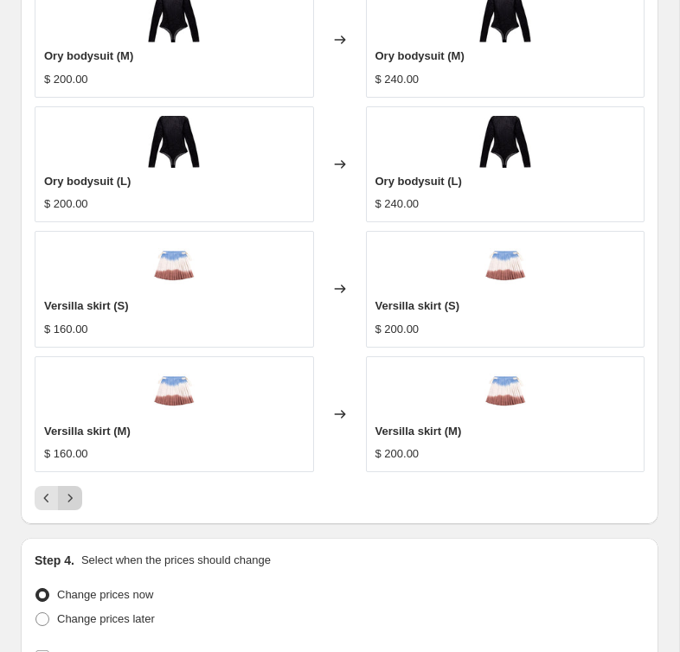
click at [74, 495] on icon "Next" at bounding box center [69, 498] width 17 height 17
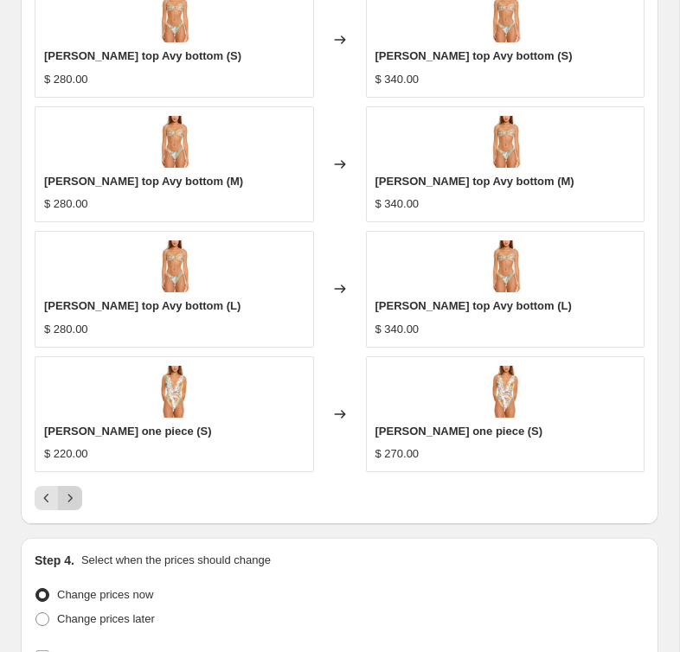
click at [61, 494] on icon "Next" at bounding box center [69, 498] width 17 height 17
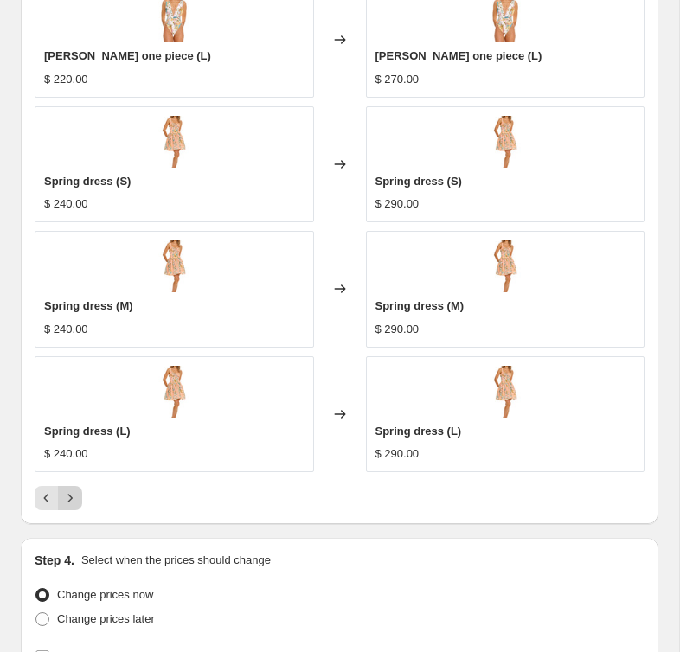
click at [66, 496] on icon "Next" at bounding box center [69, 498] width 17 height 17
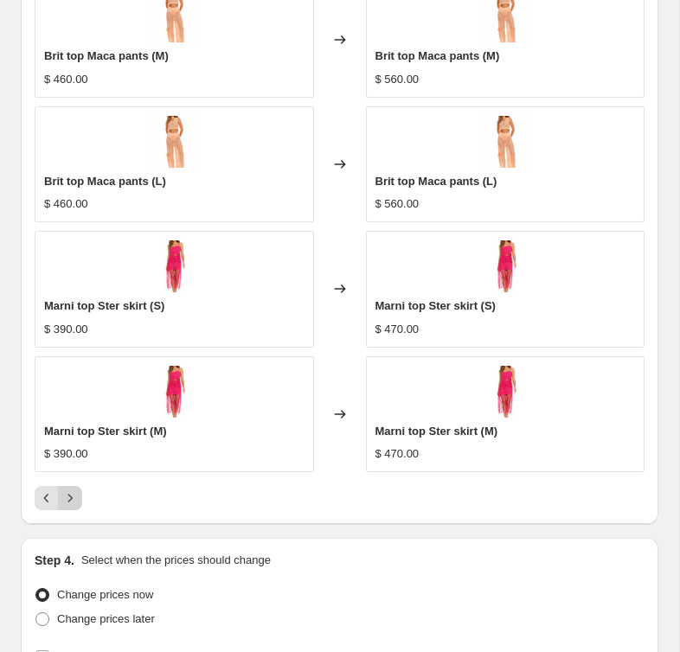
click at [66, 496] on icon "Next" at bounding box center [69, 498] width 17 height 17
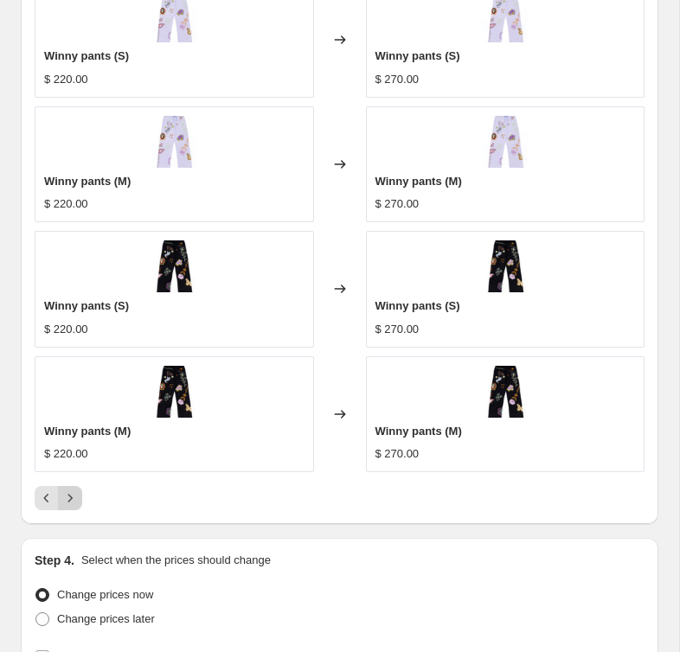
click at [66, 496] on icon "Next" at bounding box center [69, 498] width 17 height 17
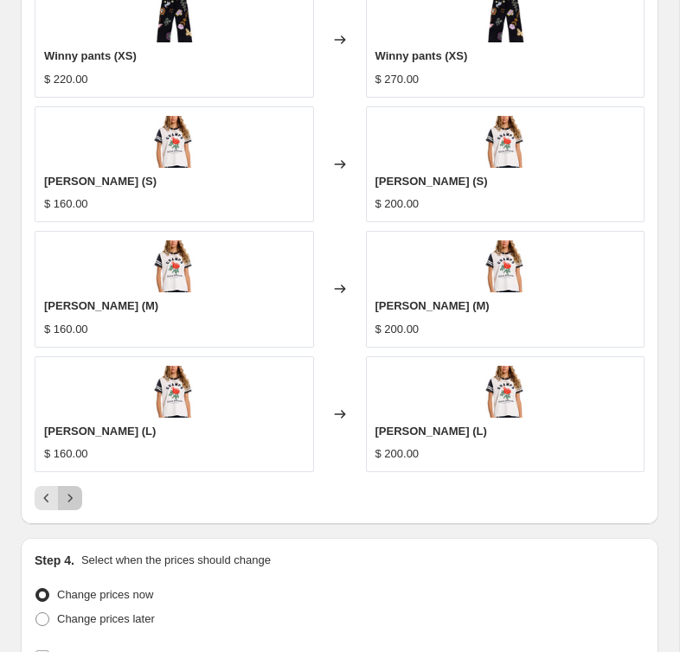
click at [69, 496] on icon "Next" at bounding box center [69, 498] width 17 height 17
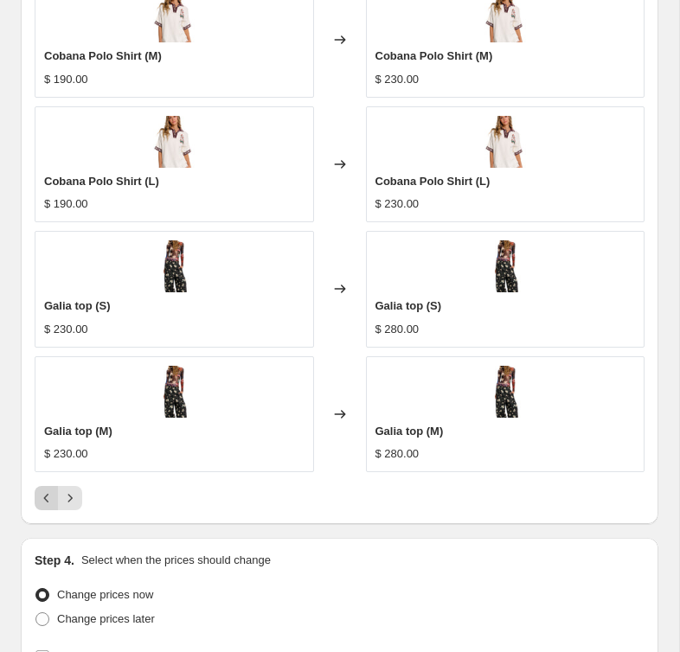
click at [39, 500] on icon "Previous" at bounding box center [46, 498] width 17 height 17
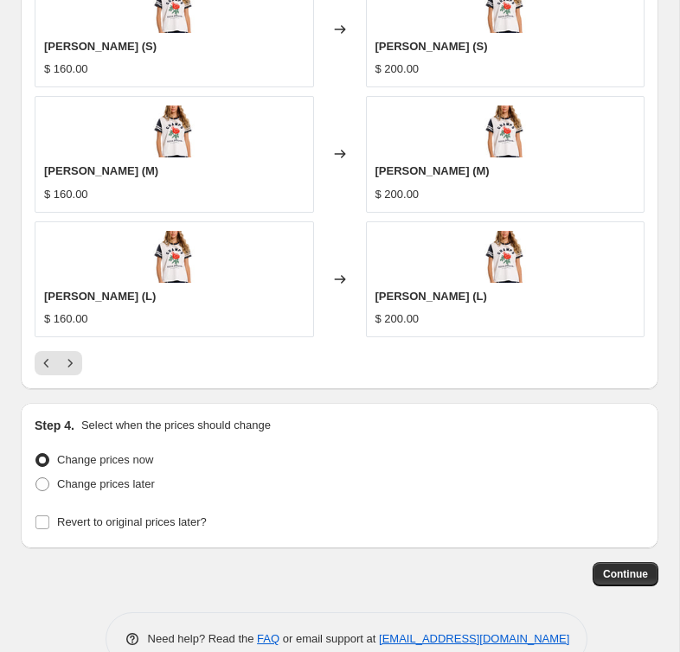
scroll to position [2060, 0]
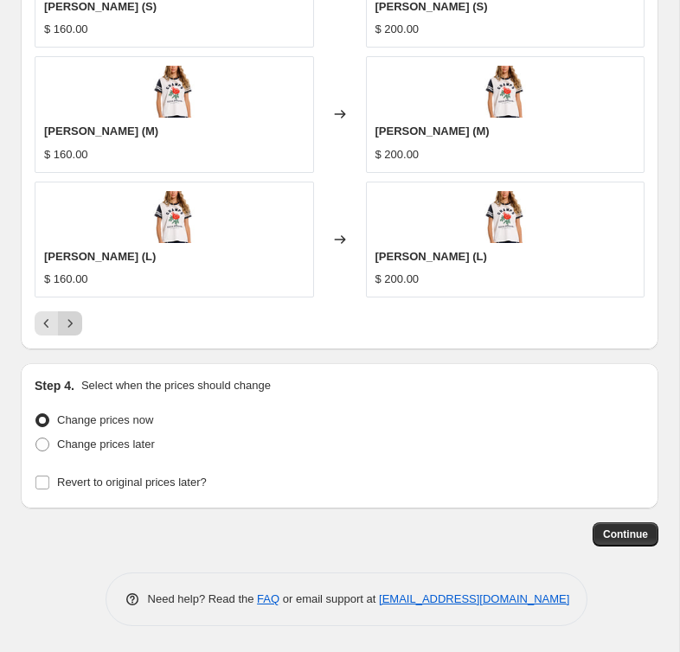
click at [65, 319] on icon "Next" at bounding box center [69, 323] width 17 height 17
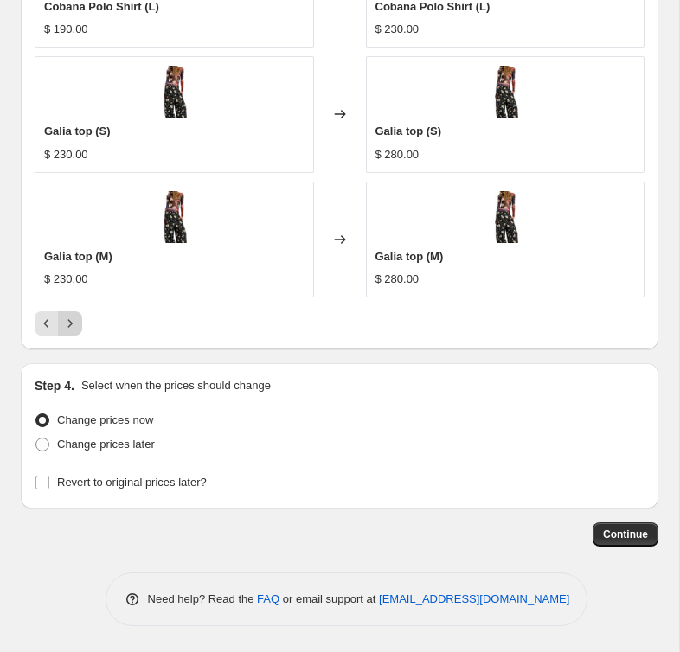
click at [66, 330] on icon "Next" at bounding box center [69, 323] width 17 height 17
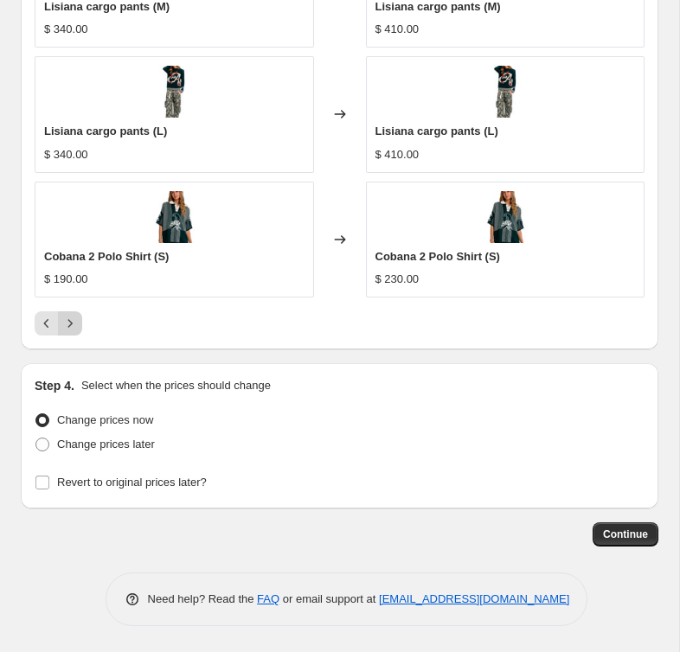
click at [68, 330] on icon "Next" at bounding box center [69, 323] width 17 height 17
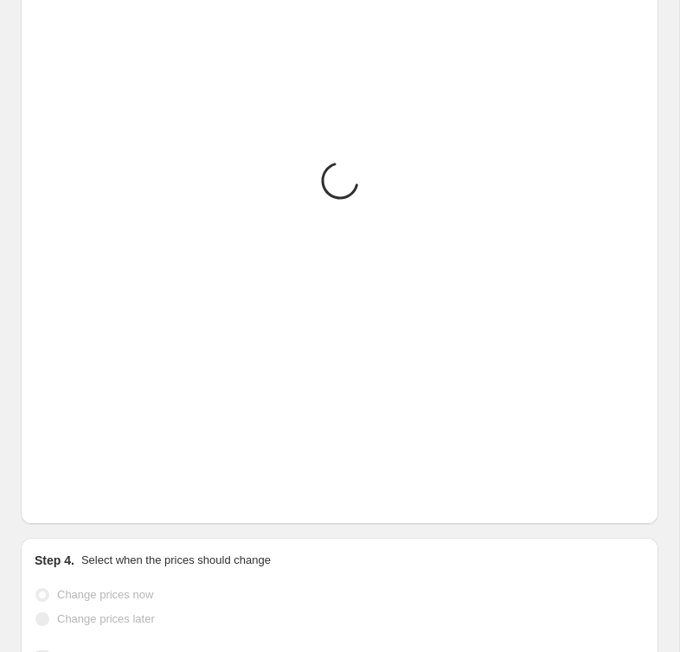
scroll to position [1884, 0]
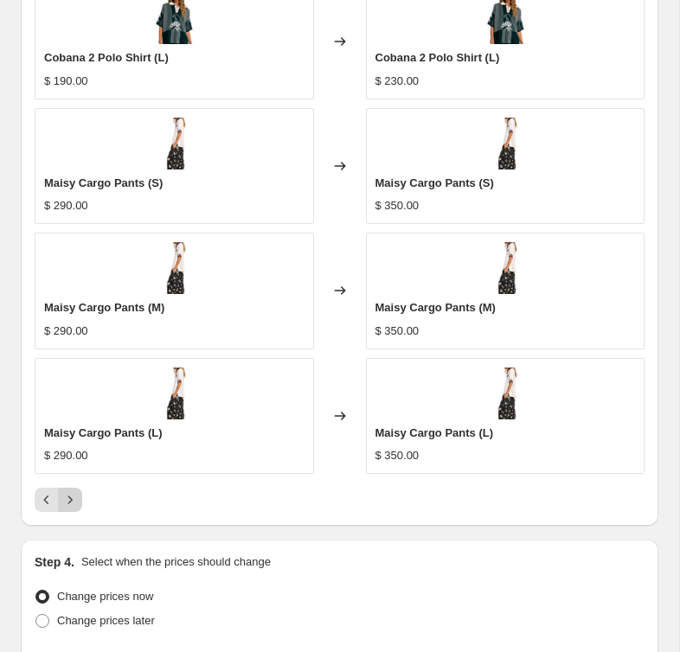
click at [74, 490] on button "Next" at bounding box center [70, 500] width 24 height 24
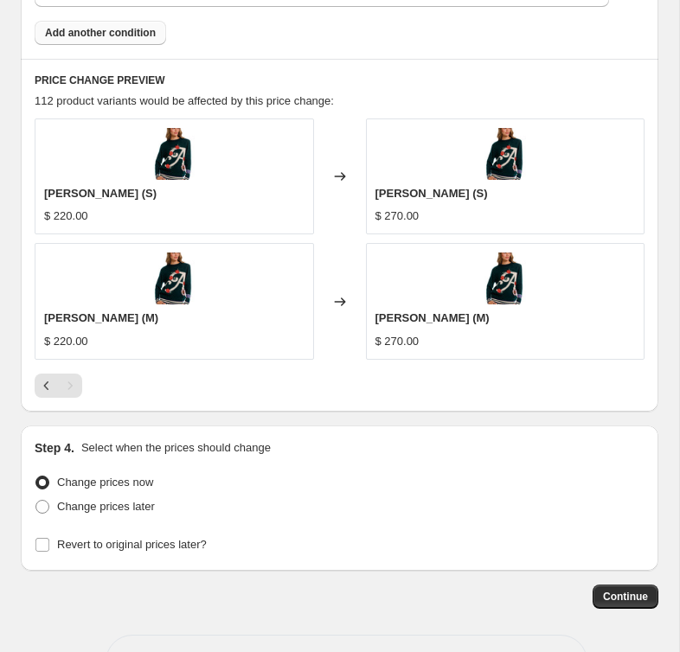
scroll to position [1686, 0]
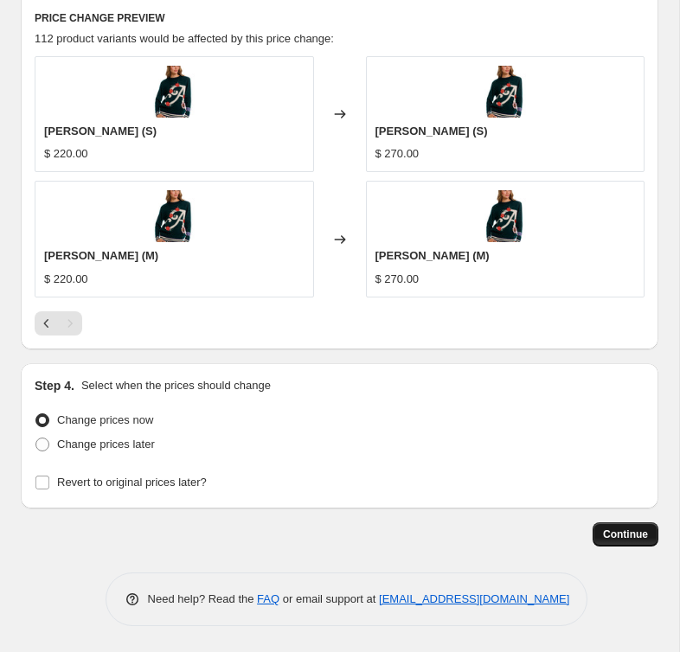
click at [603, 534] on span "Continue" at bounding box center [625, 535] width 45 height 14
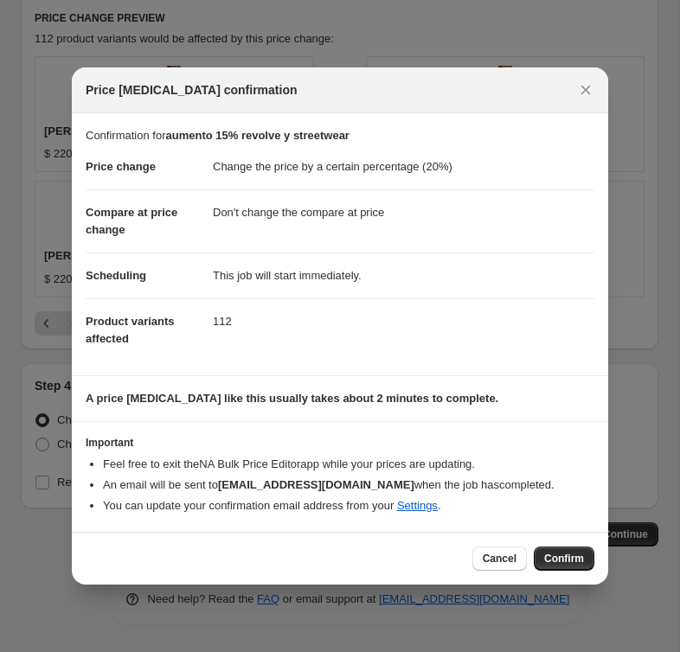
click at [555, 558] on span "Confirm" at bounding box center [564, 559] width 40 height 14
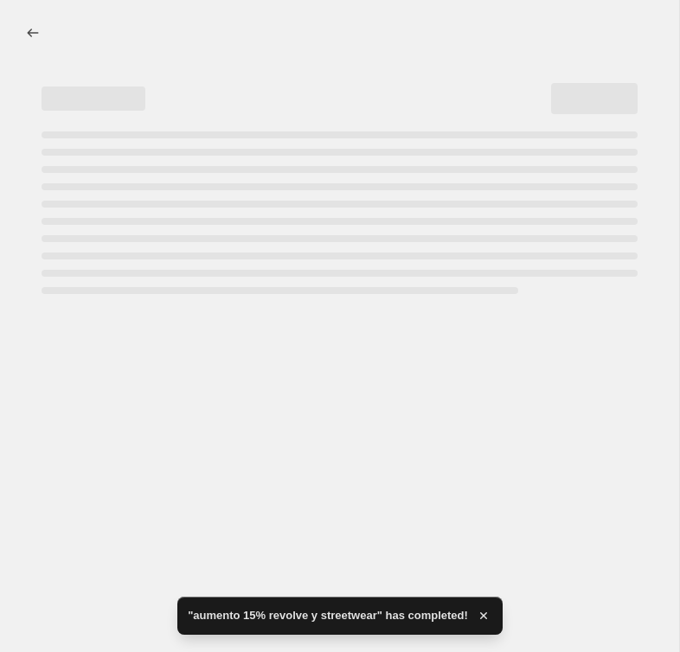
select select "percentage"
select select "no_change"
select select "tag"
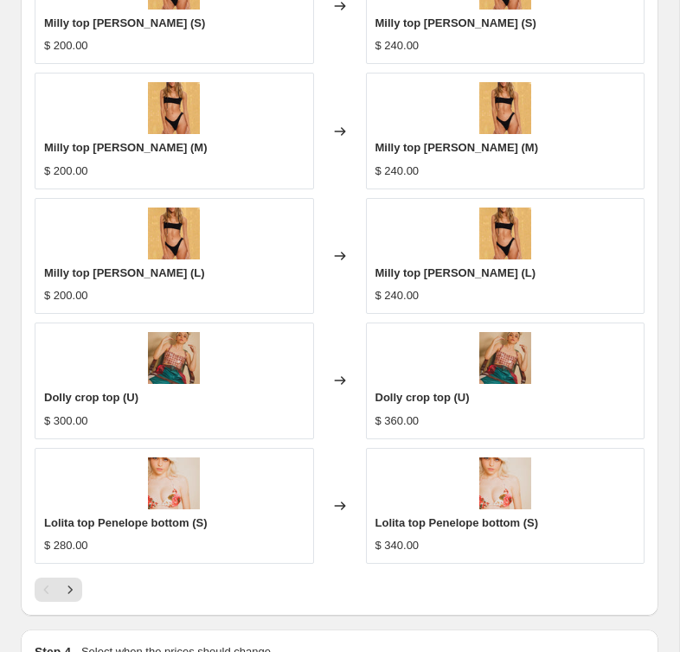
scroll to position [1859, 0]
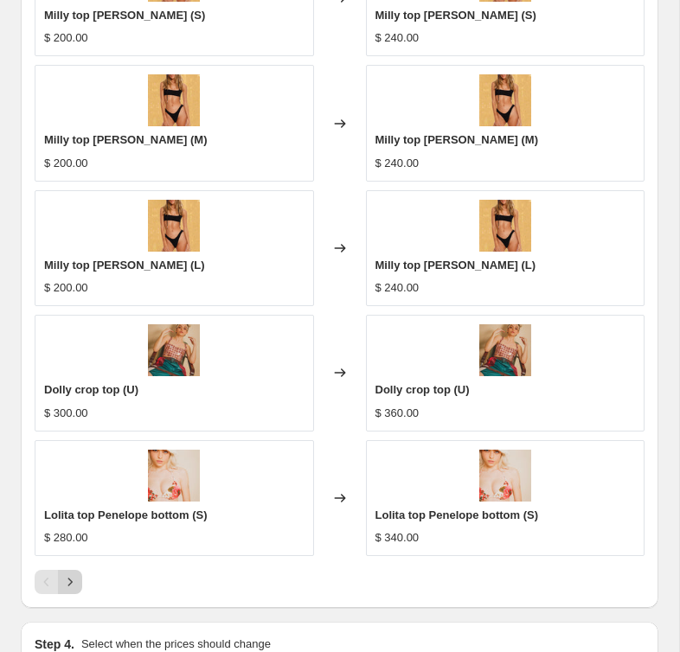
click at [74, 575] on icon "Next" at bounding box center [69, 581] width 17 height 17
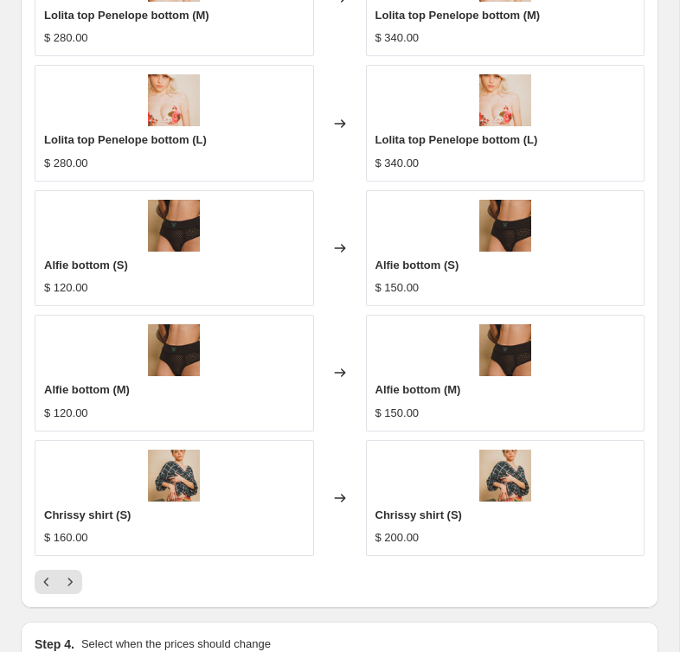
click at [42, 521] on div "Chrissy shirt (S) $ 160.00" at bounding box center [174, 498] width 279 height 116
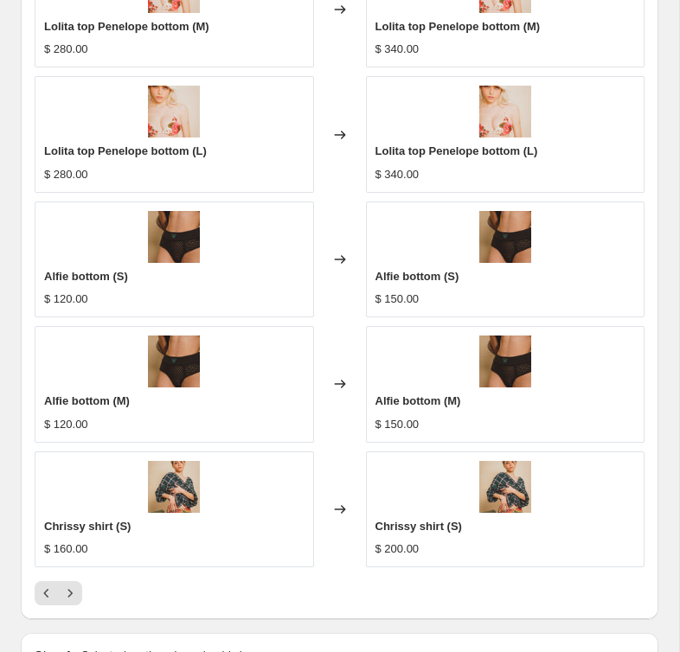
scroll to position [1869, 0]
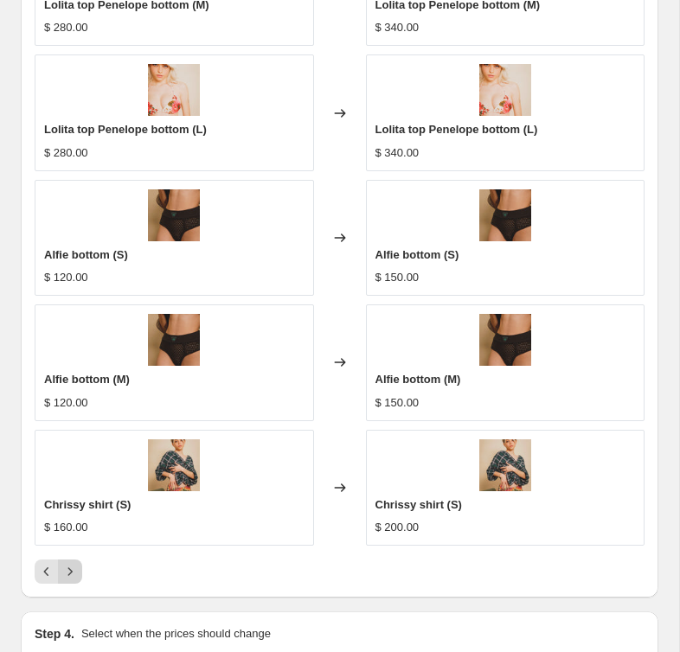
drag, startPoint x: 80, startPoint y: 584, endPoint x: 72, endPoint y: 580, distance: 9.7
click at [80, 584] on div "PRICE CHANGE RECAP 112 product variants were affected by this price change: Lol…" at bounding box center [339, 233] width 637 height 727
click at [71, 579] on icon "Next" at bounding box center [69, 571] width 17 height 17
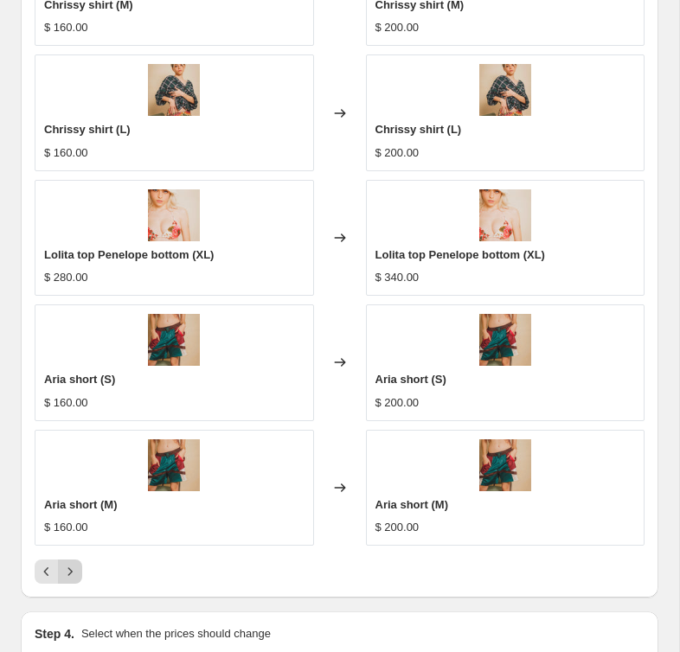
click at [71, 579] on icon "Next" at bounding box center [69, 571] width 17 height 17
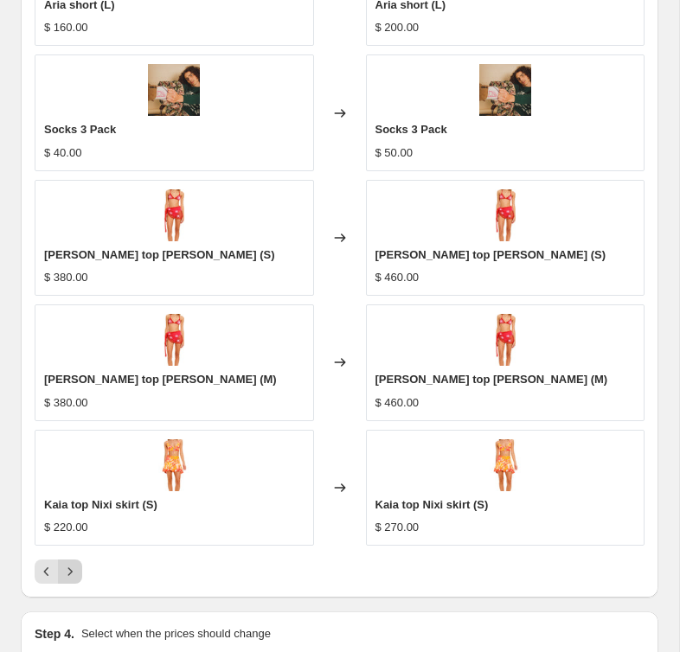
click at [71, 579] on icon "Next" at bounding box center [69, 571] width 17 height 17
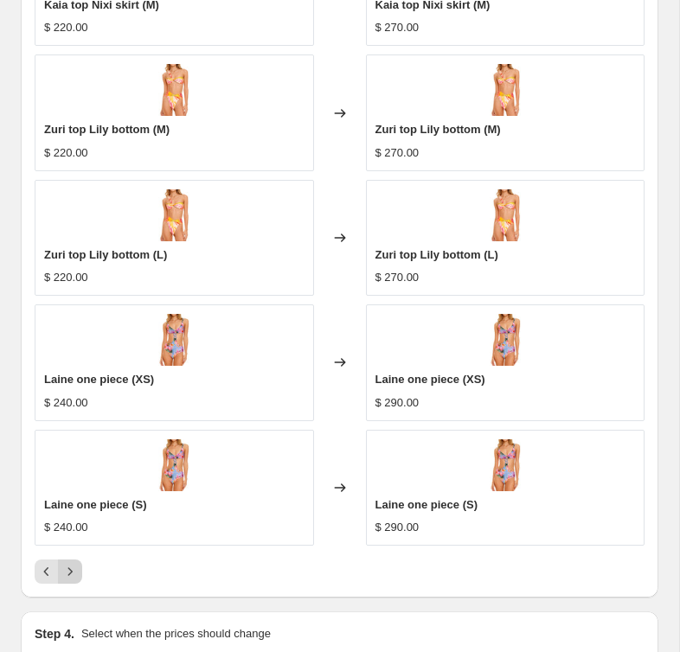
click at [71, 579] on icon "Next" at bounding box center [69, 571] width 17 height 17
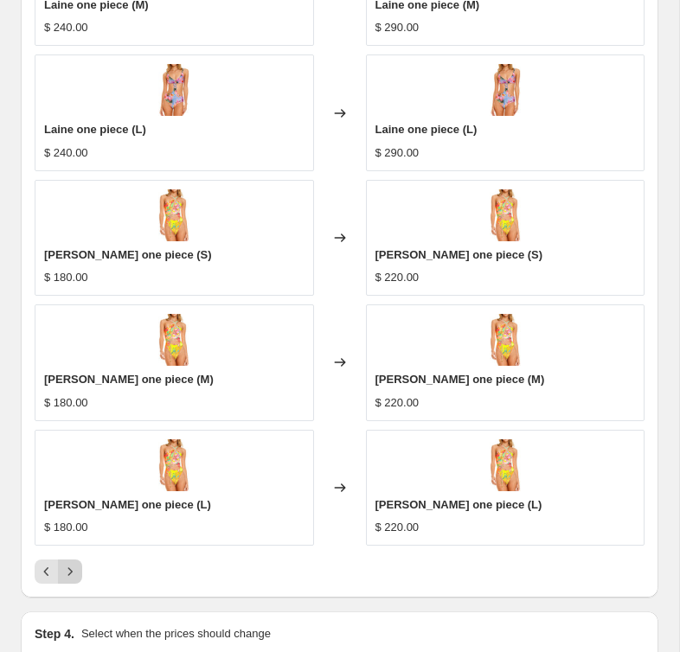
click at [71, 579] on icon "Next" at bounding box center [69, 571] width 17 height 17
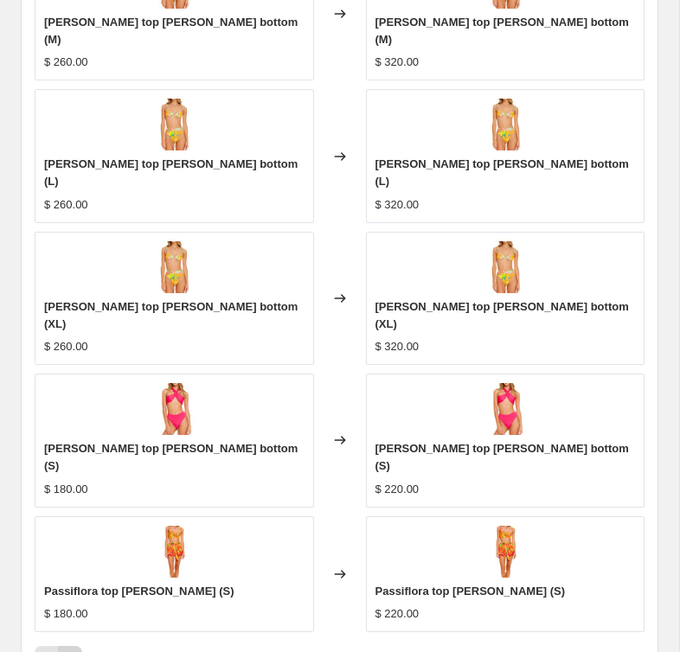
click at [71, 650] on icon "Next" at bounding box center [69, 658] width 17 height 17
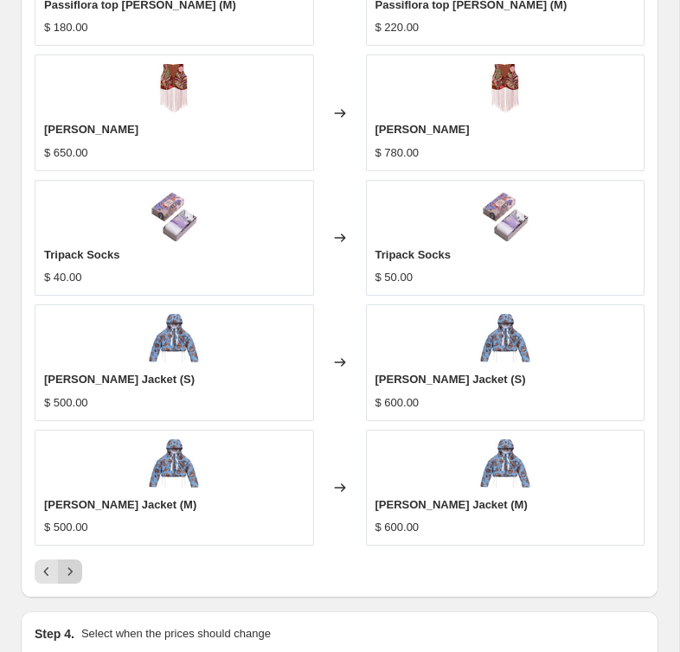
click at [71, 579] on icon "Next" at bounding box center [69, 571] width 17 height 17
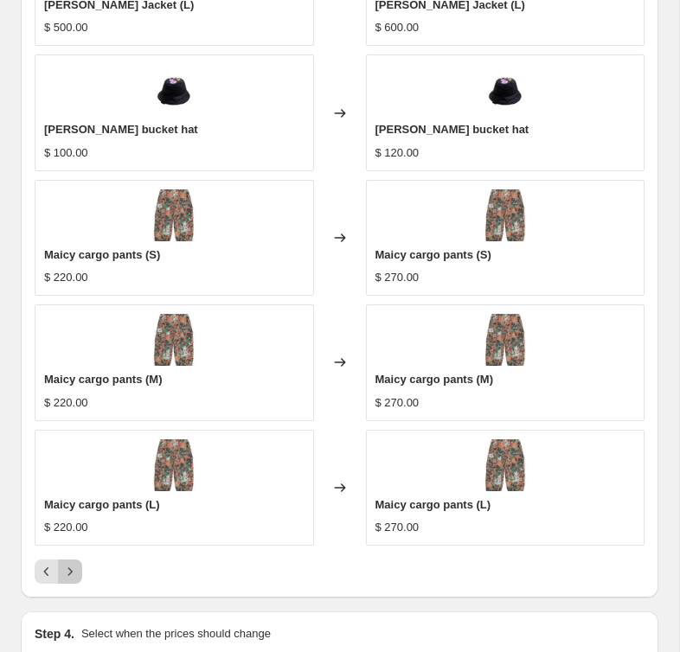
click at [71, 579] on icon "Next" at bounding box center [69, 571] width 17 height 17
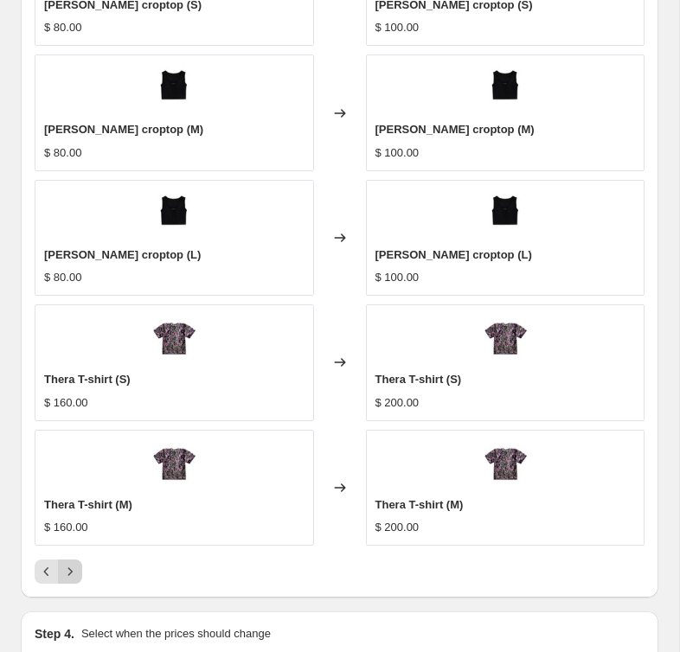
click at [71, 579] on icon "Next" at bounding box center [69, 571] width 17 height 17
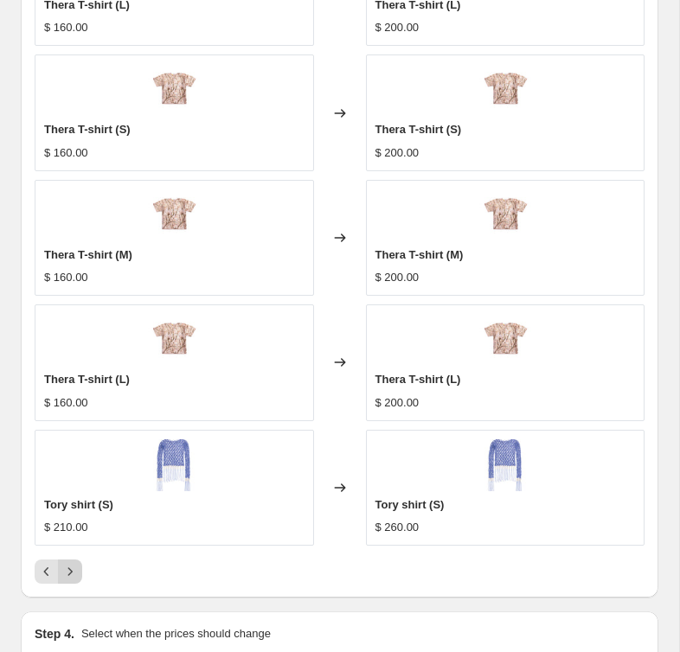
click at [71, 579] on icon "Next" at bounding box center [69, 571] width 17 height 17
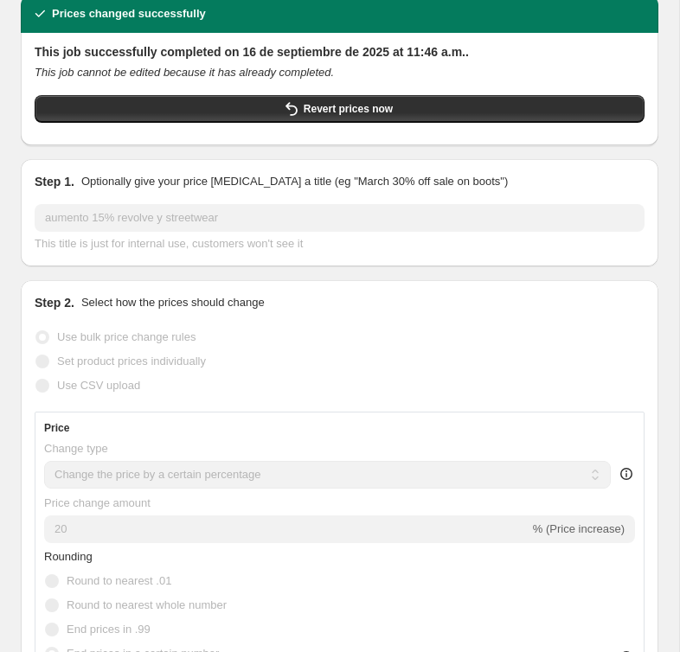
scroll to position [0, 0]
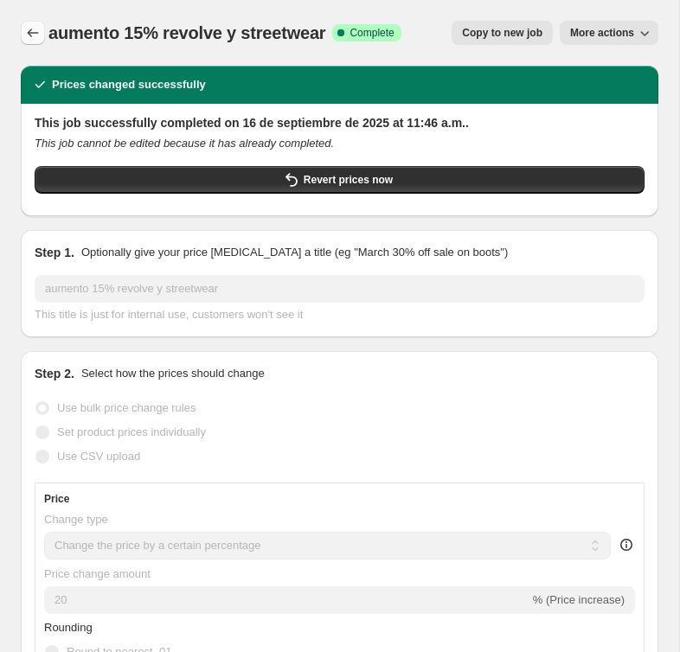
click at [33, 30] on icon "Price change jobs" at bounding box center [32, 32] width 17 height 17
